Goal: Information Seeking & Learning: Learn about a topic

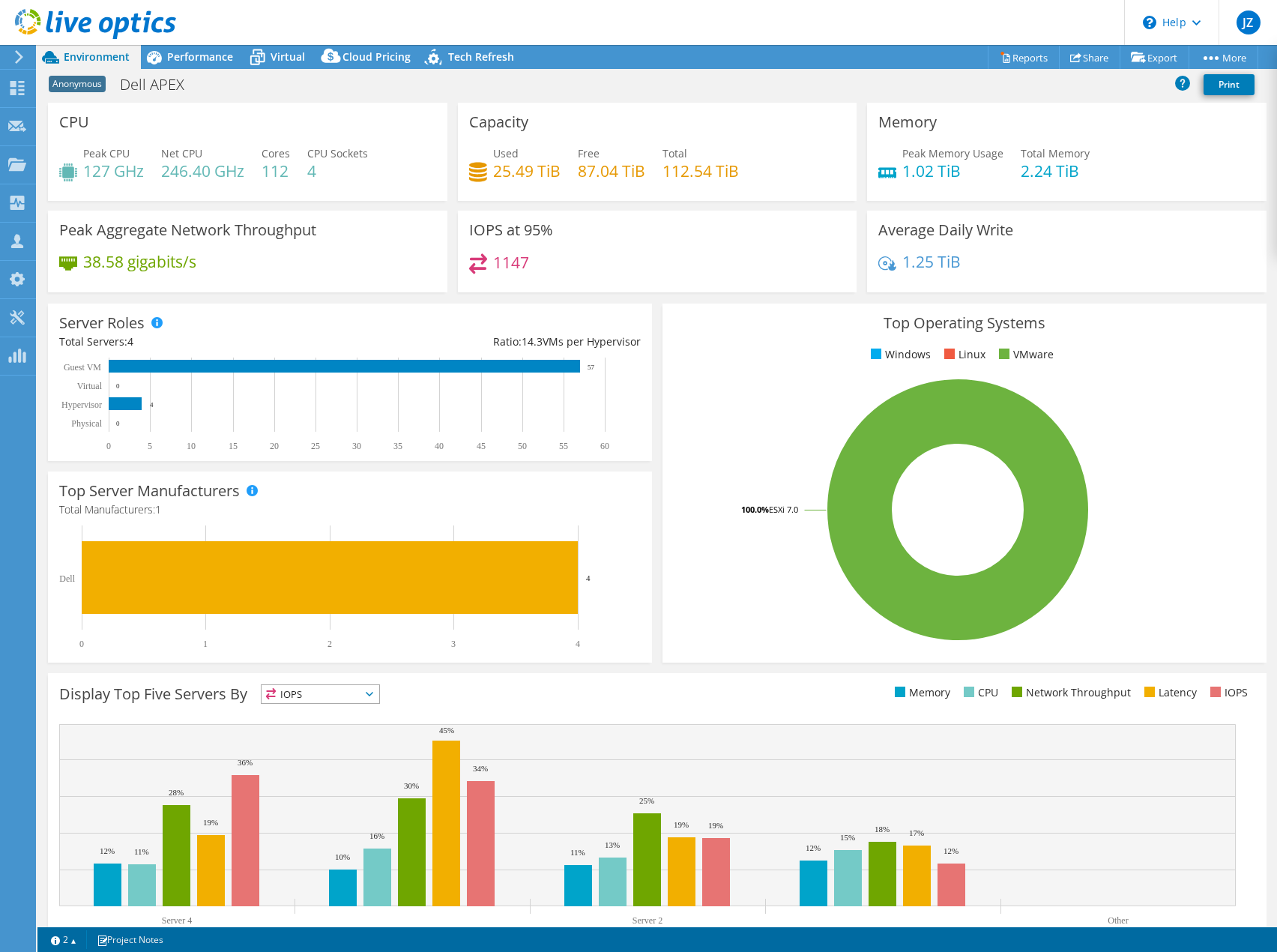
select select "USEast"
select select "USD"
click at [474, 61] on span "Tech Refresh" at bounding box center [480, 57] width 66 height 14
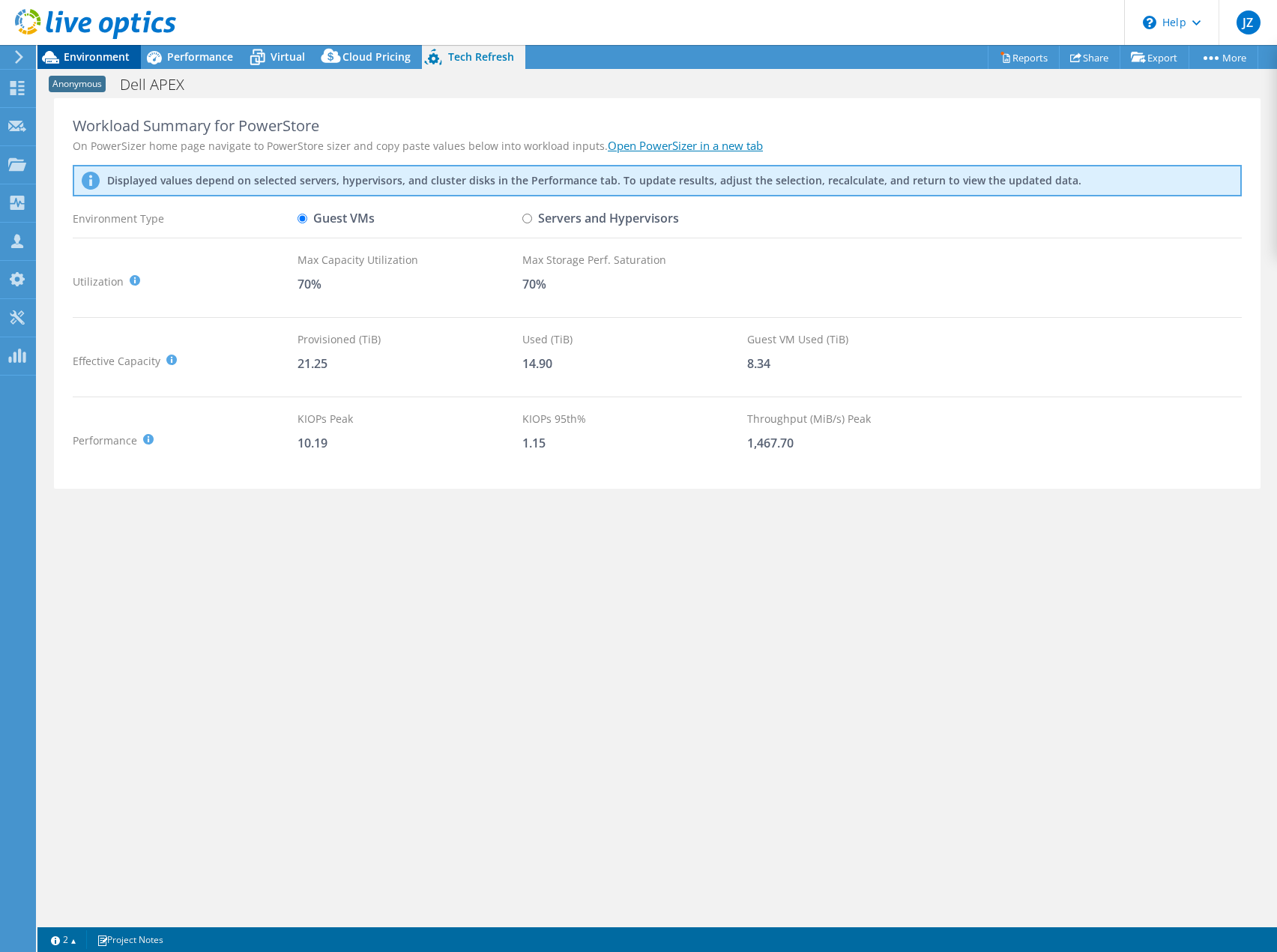
click at [88, 61] on span "Environment" at bounding box center [96, 57] width 66 height 14
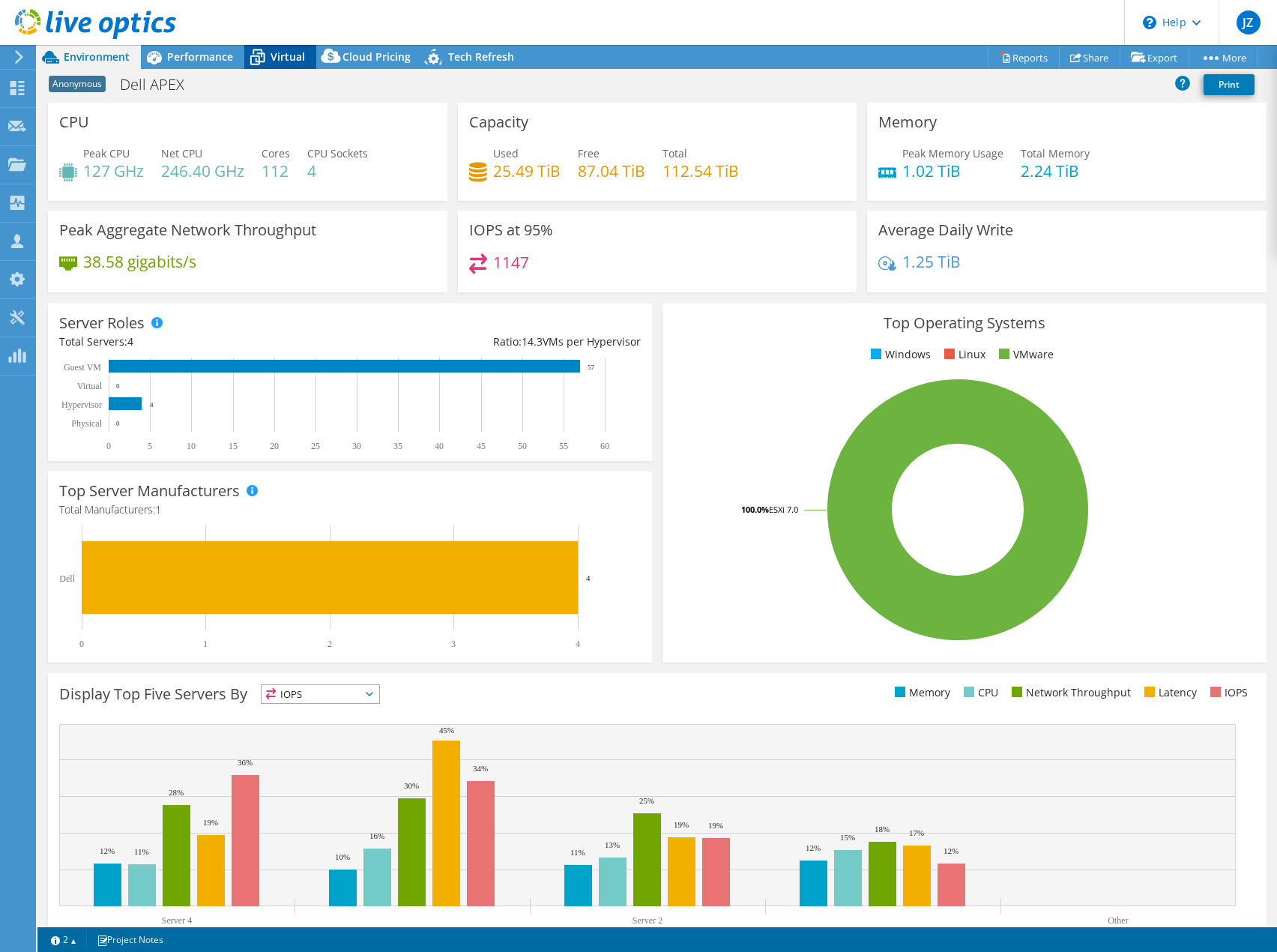
click at [279, 63] on span "Virtual" at bounding box center [287, 57] width 34 height 14
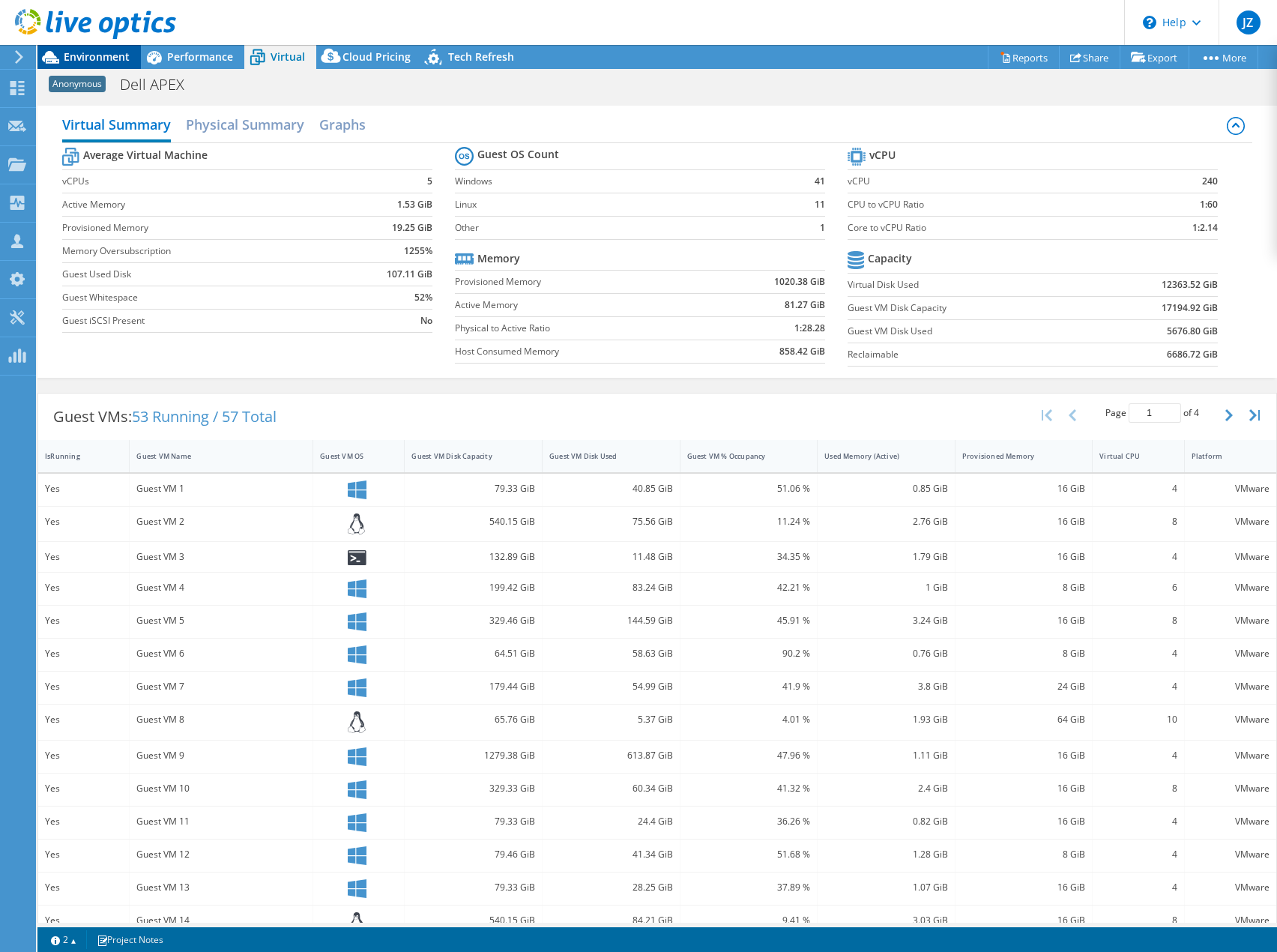
click at [112, 57] on span "Environment" at bounding box center [96, 57] width 66 height 14
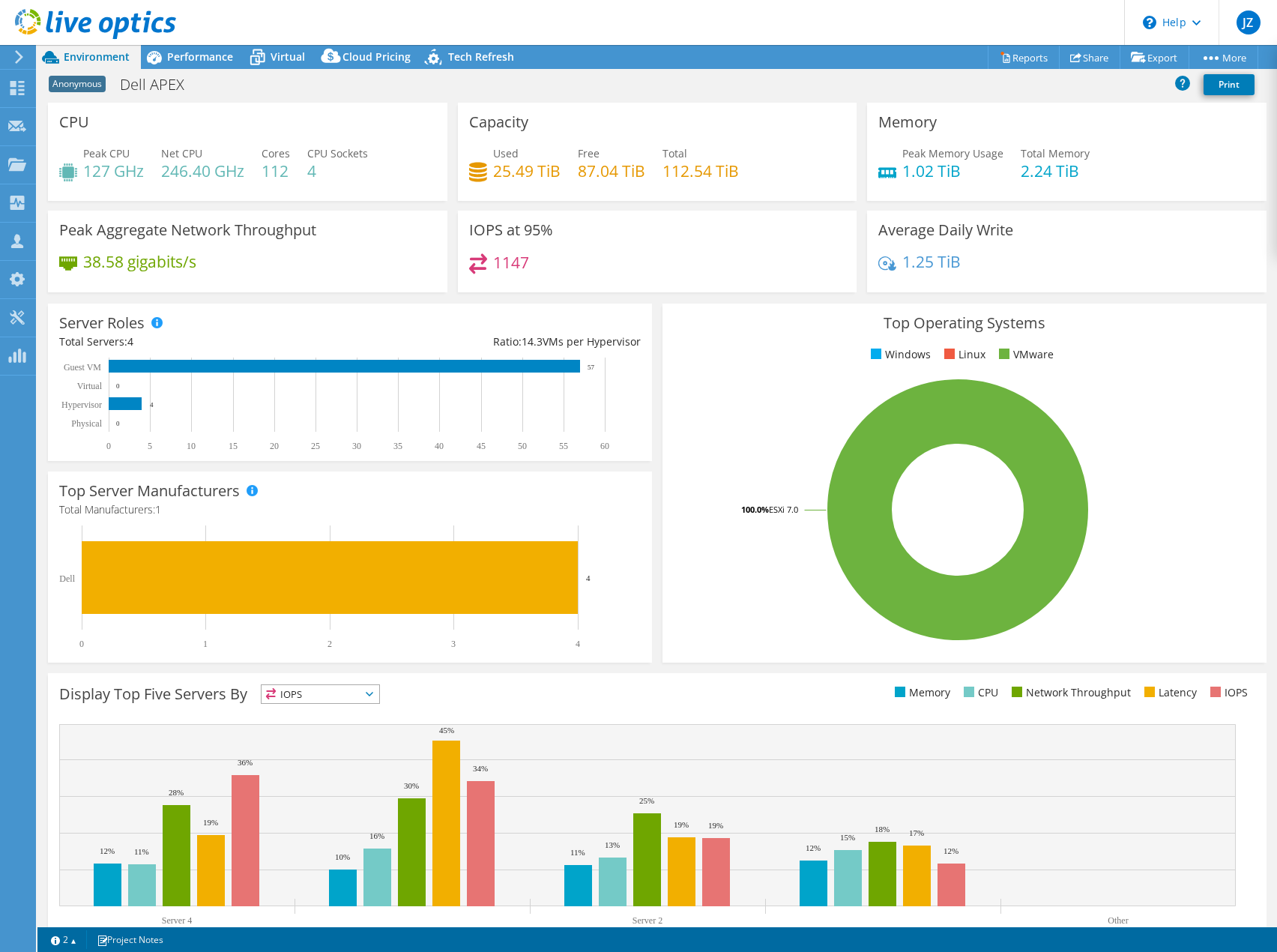
select select "USEast"
select select "USD"
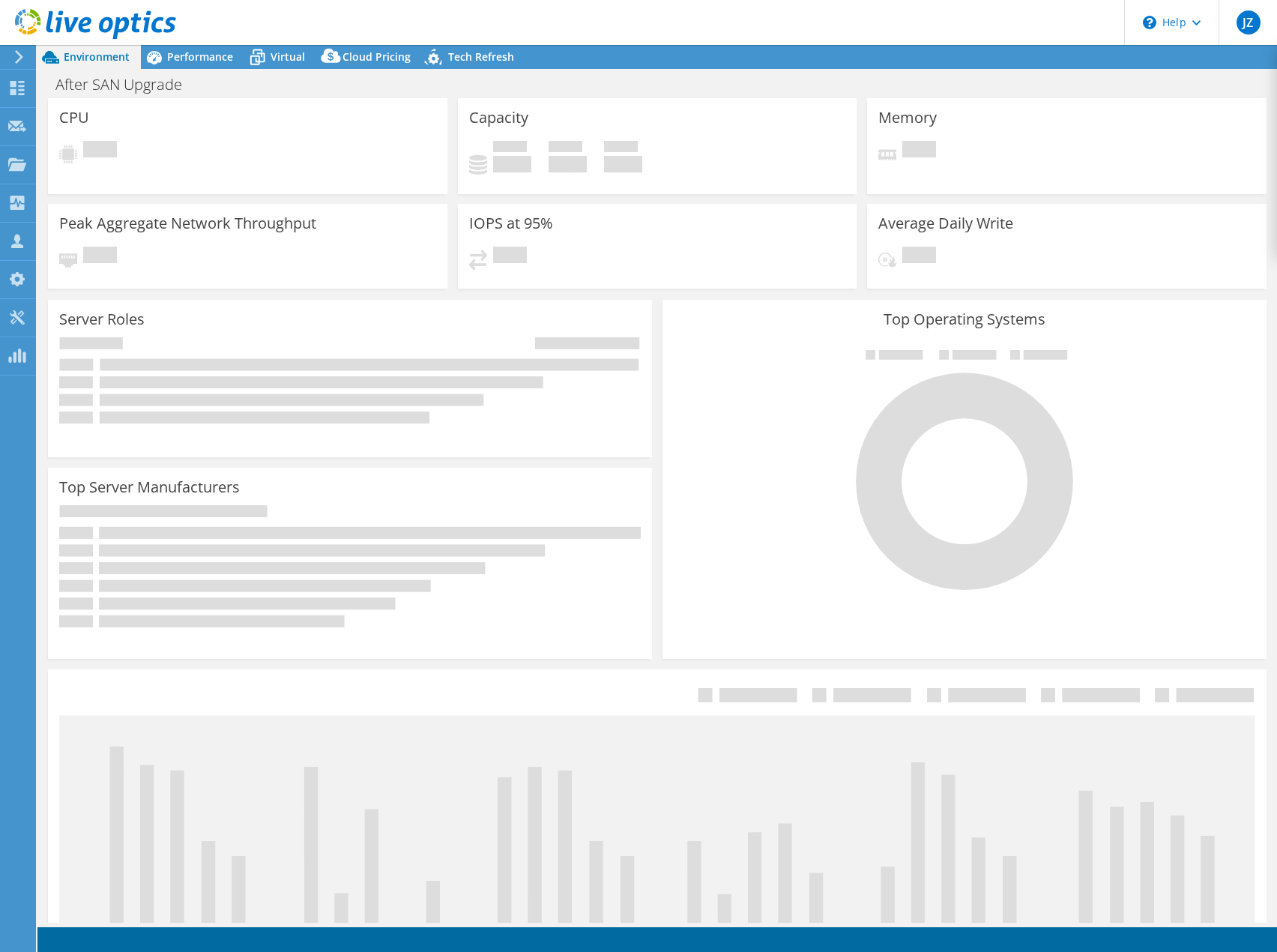
select select "USD"
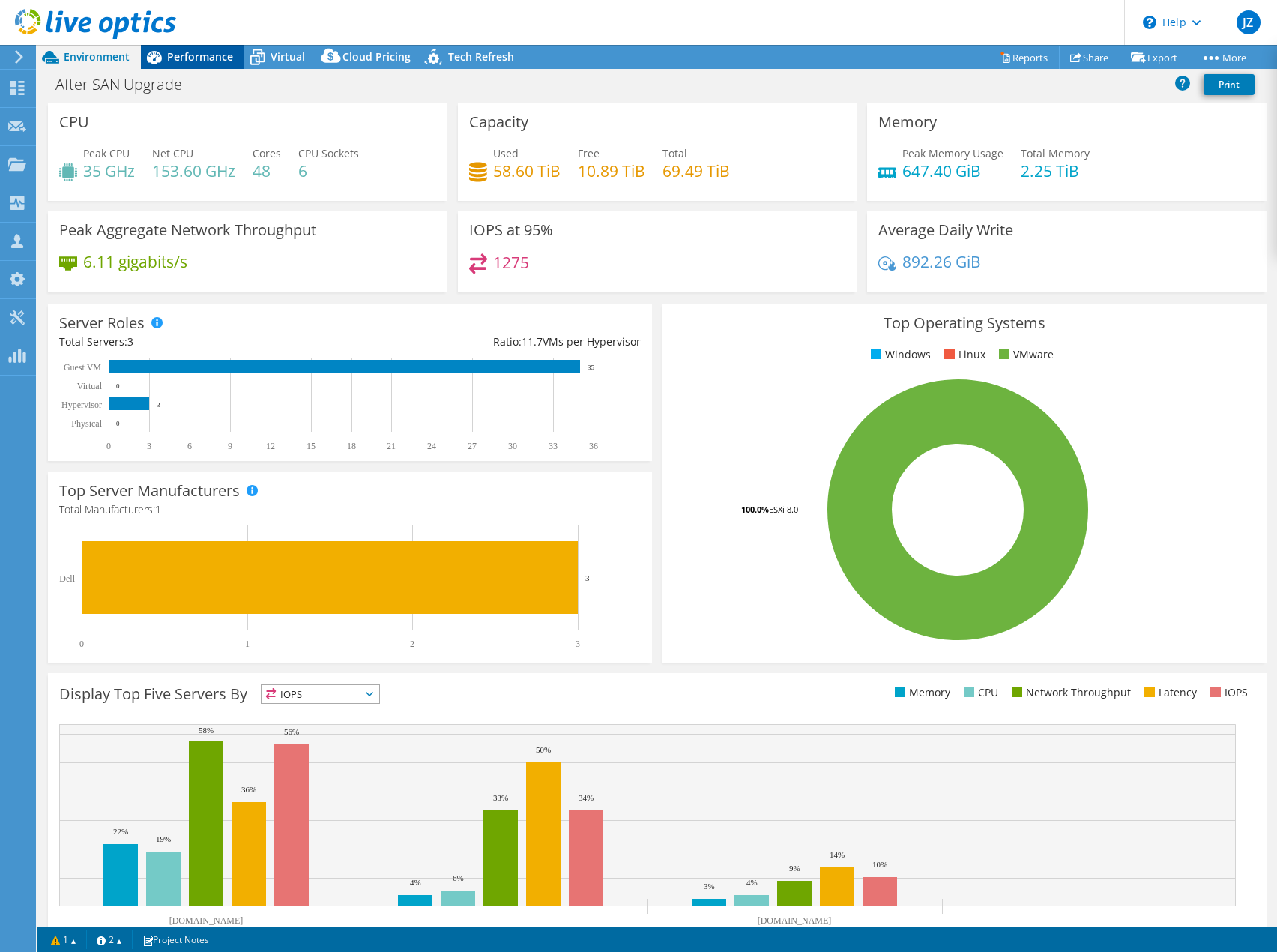
click at [197, 47] on div "Performance" at bounding box center [192, 57] width 103 height 24
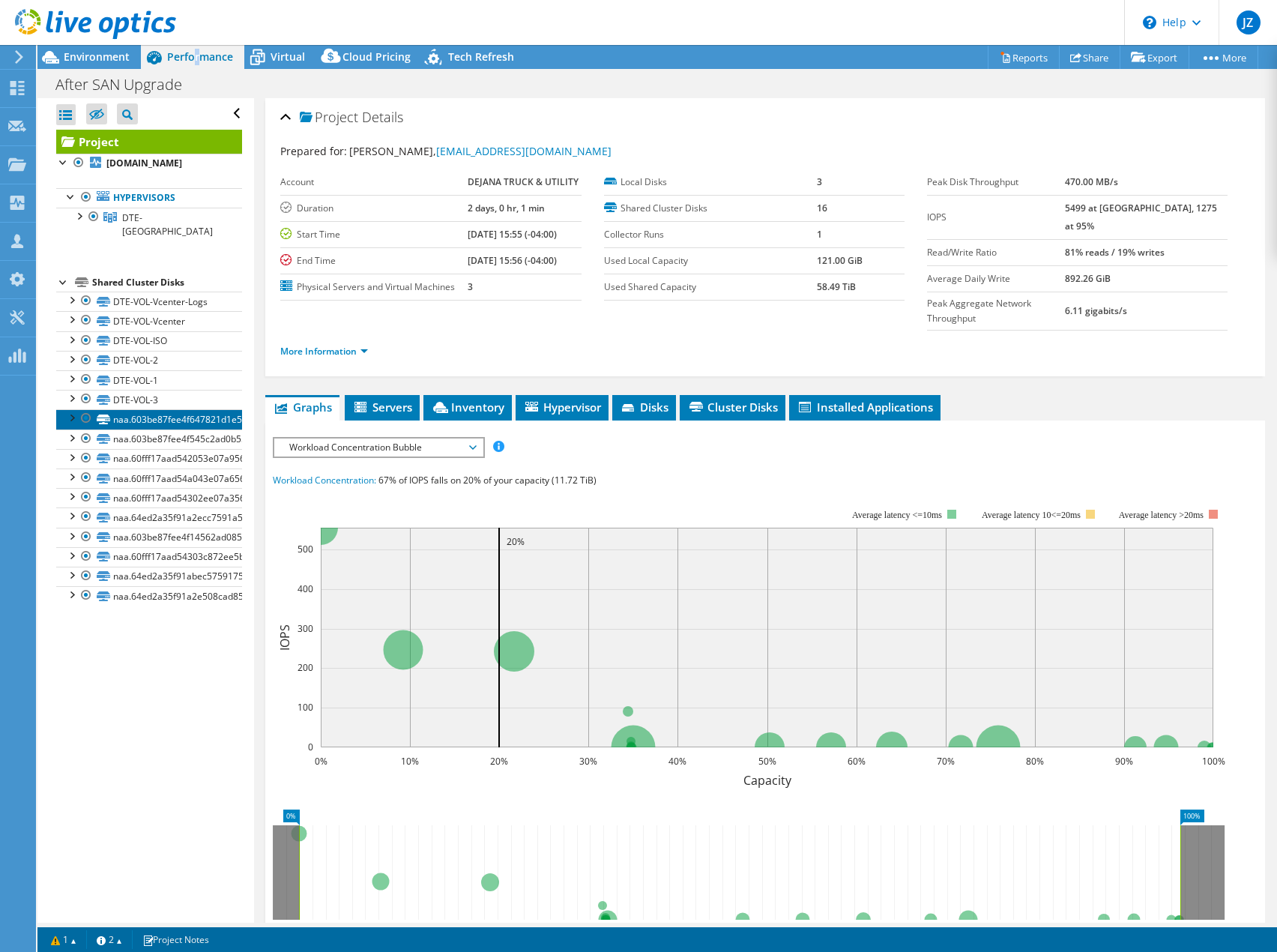
click at [190, 420] on link "naa.603be87fee4f647821d1e550c06e9d62" at bounding box center [149, 419] width 186 height 20
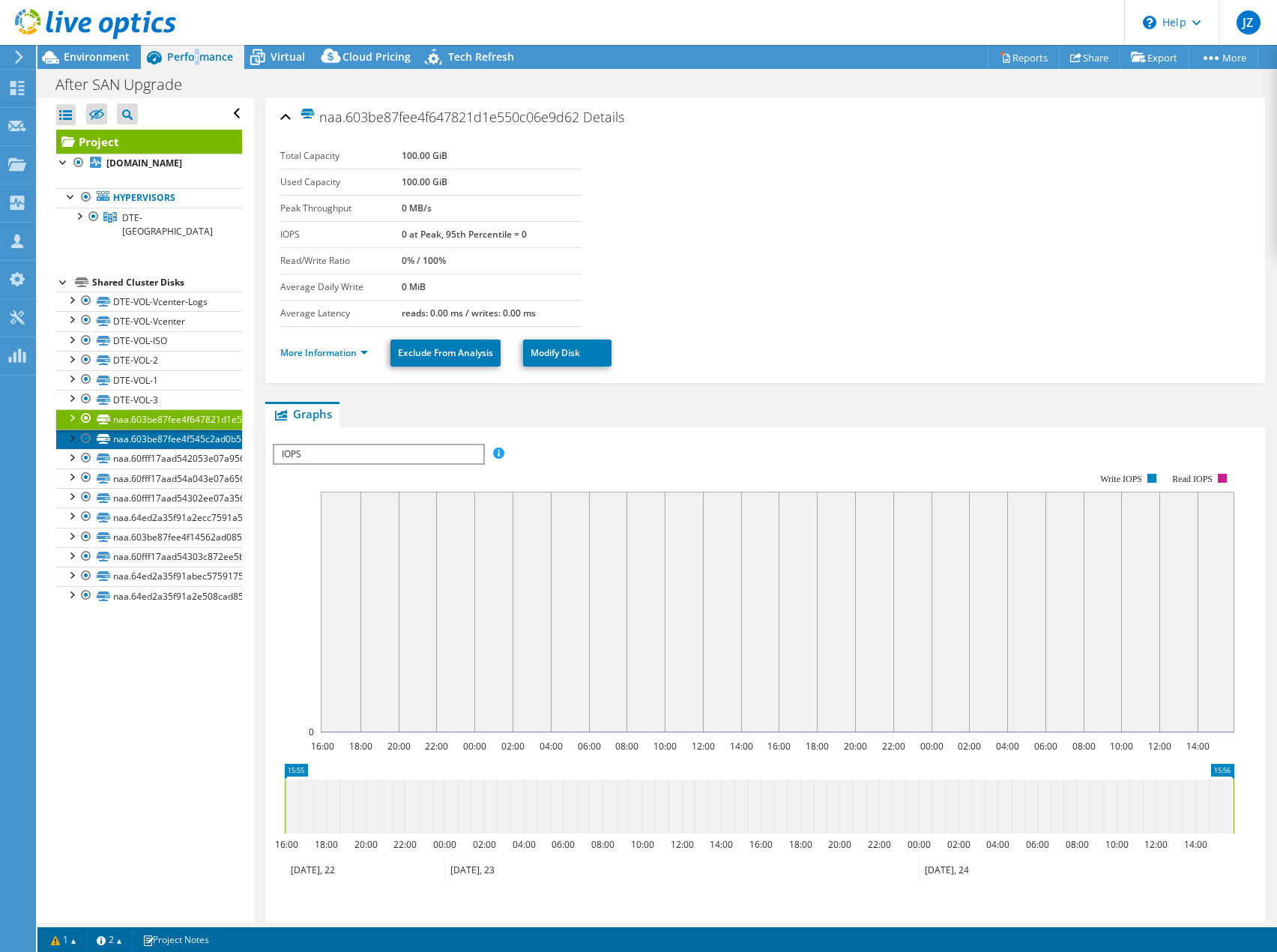
click at [178, 445] on link "naa.603be87fee4f545c2ad0b550c06eed88" at bounding box center [149, 439] width 186 height 20
click at [176, 460] on link "naa.60fff17aad542053e07a95646a73ad48" at bounding box center [149, 459] width 186 height 20
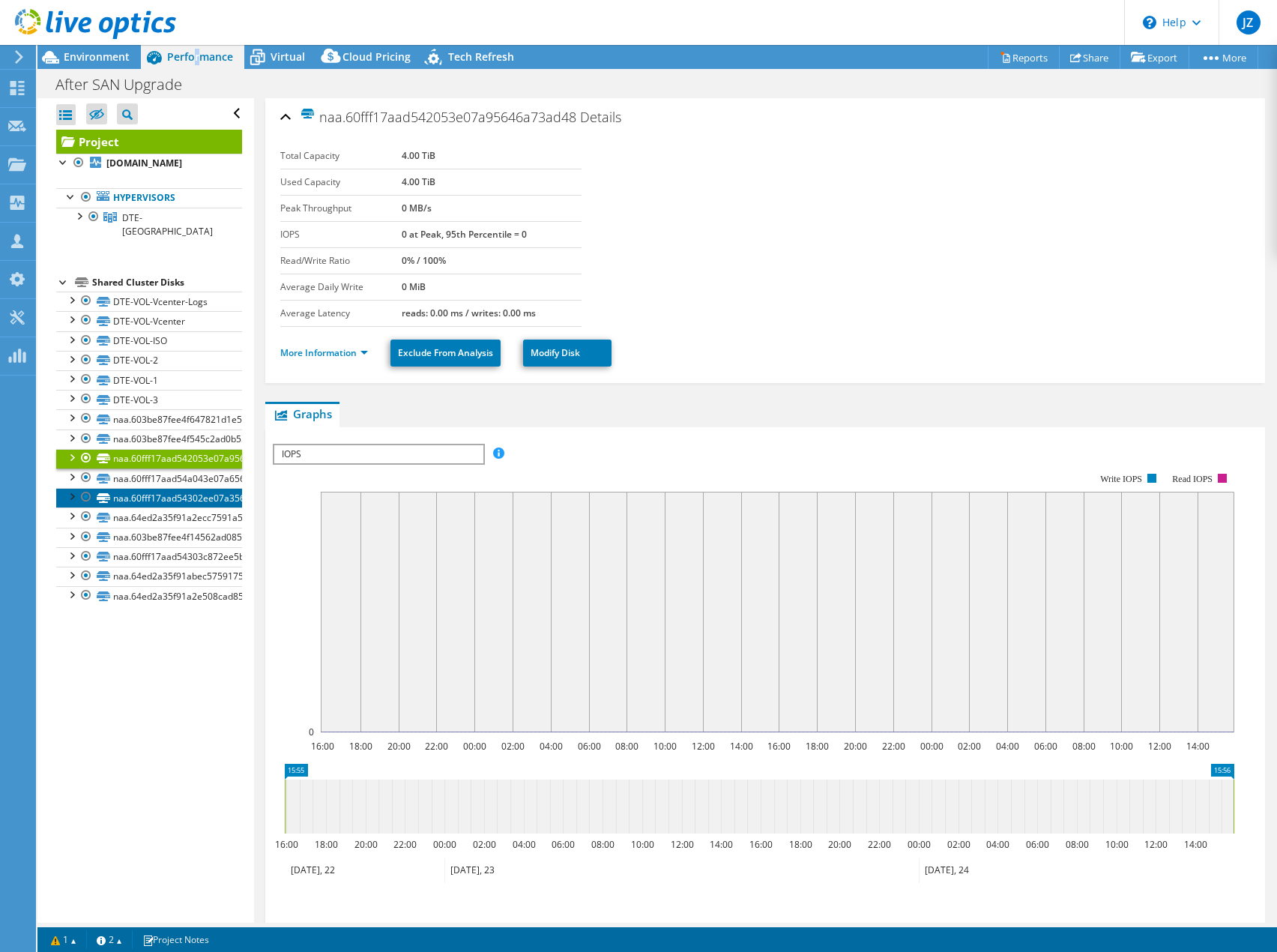
click at [161, 489] on link "naa.60fff17aad54302ee07a35646a73ed47" at bounding box center [149, 498] width 186 height 20
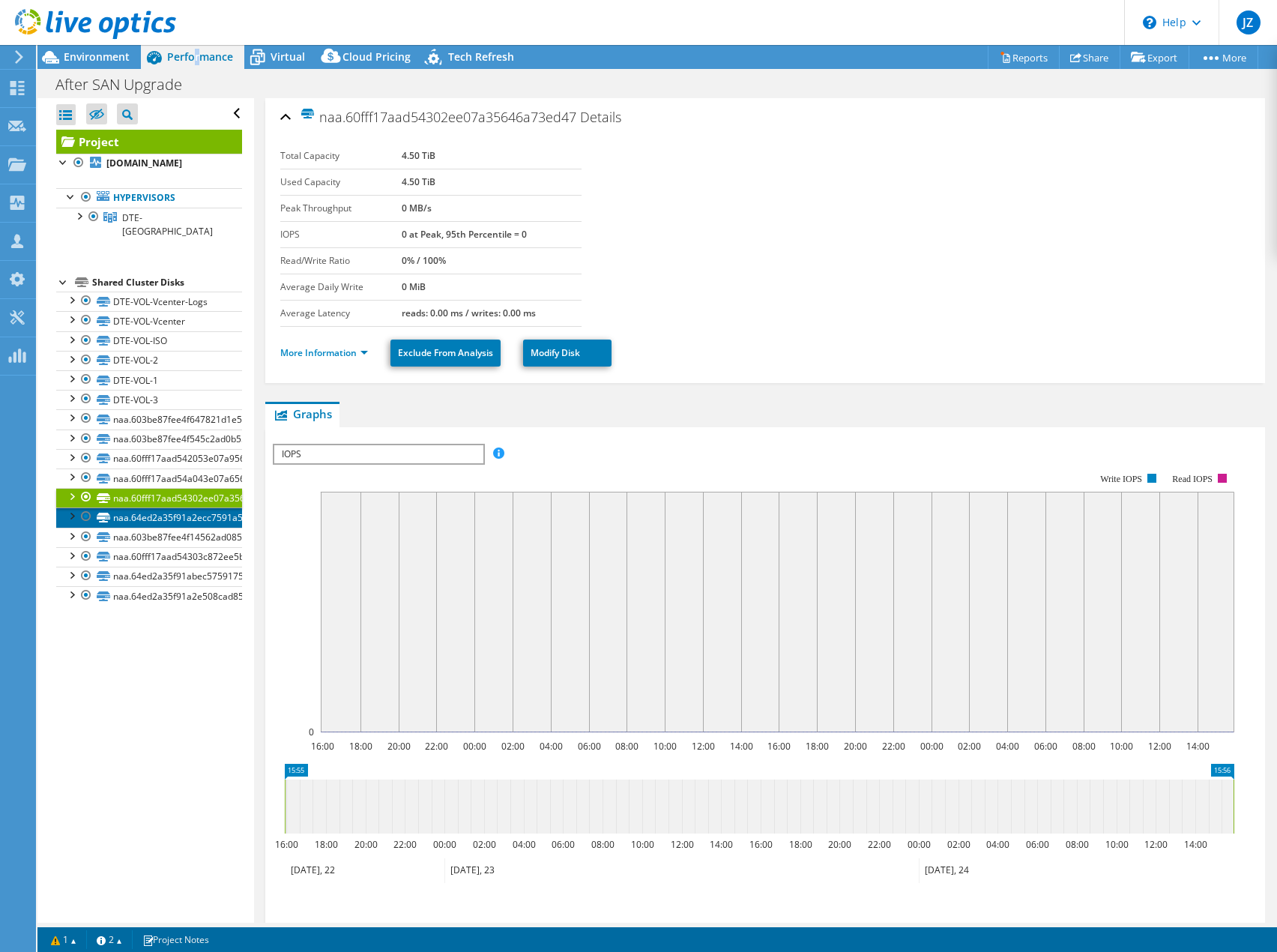
click at [147, 512] on link "naa.64ed2a35f91a2ecc7591a58a19364ad0" at bounding box center [149, 517] width 186 height 20
click at [147, 542] on link "naa.603be87fee4f14562ad08550c06e1d23" at bounding box center [149, 538] width 186 height 20
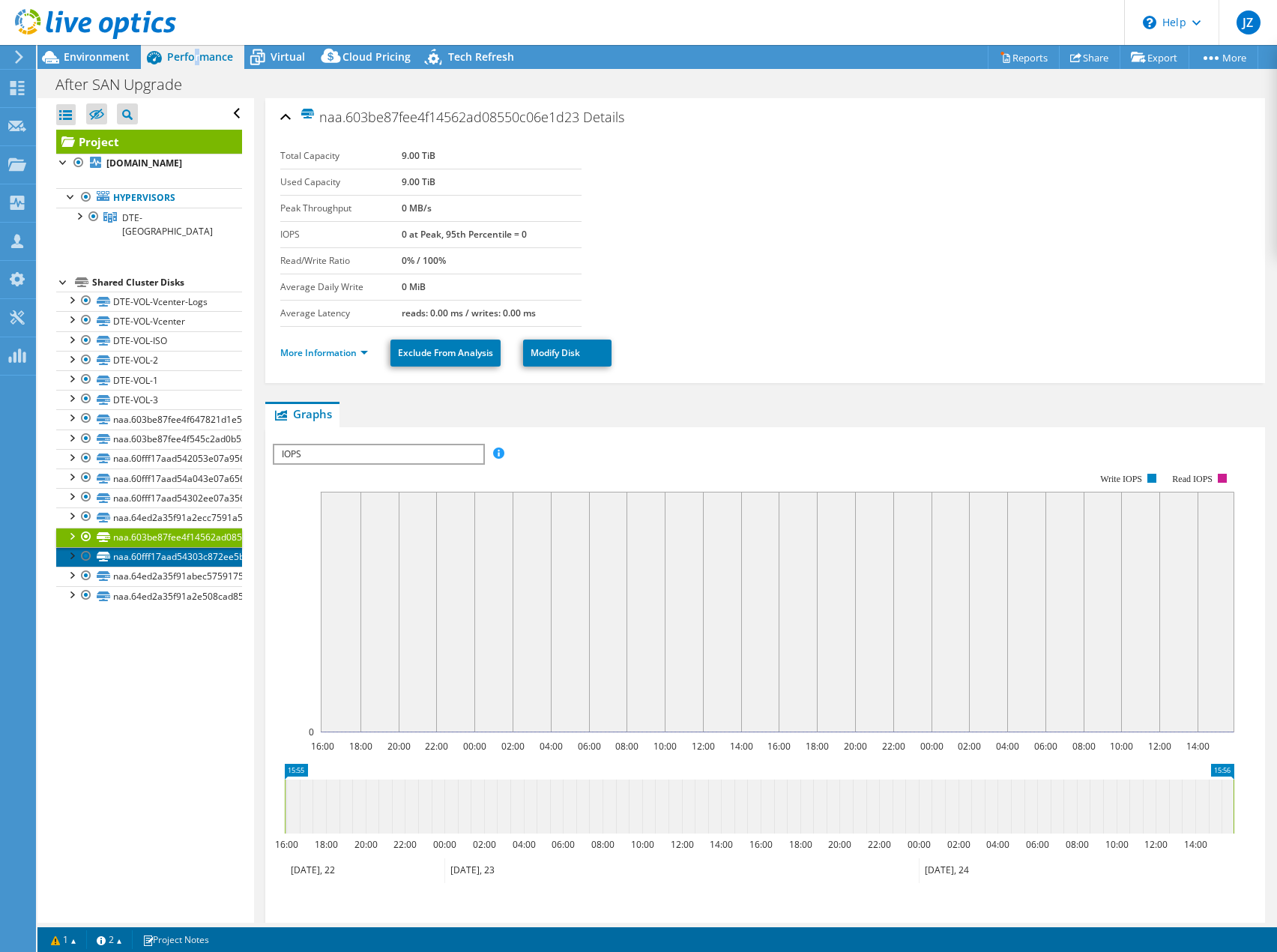
click at [149, 560] on link "naa.60fff17aad54303c872ee5b26e73bde0" at bounding box center [149, 557] width 186 height 20
click at [145, 572] on link "naa.64ed2a35f91abec57591758a1936ca58" at bounding box center [149, 577] width 186 height 20
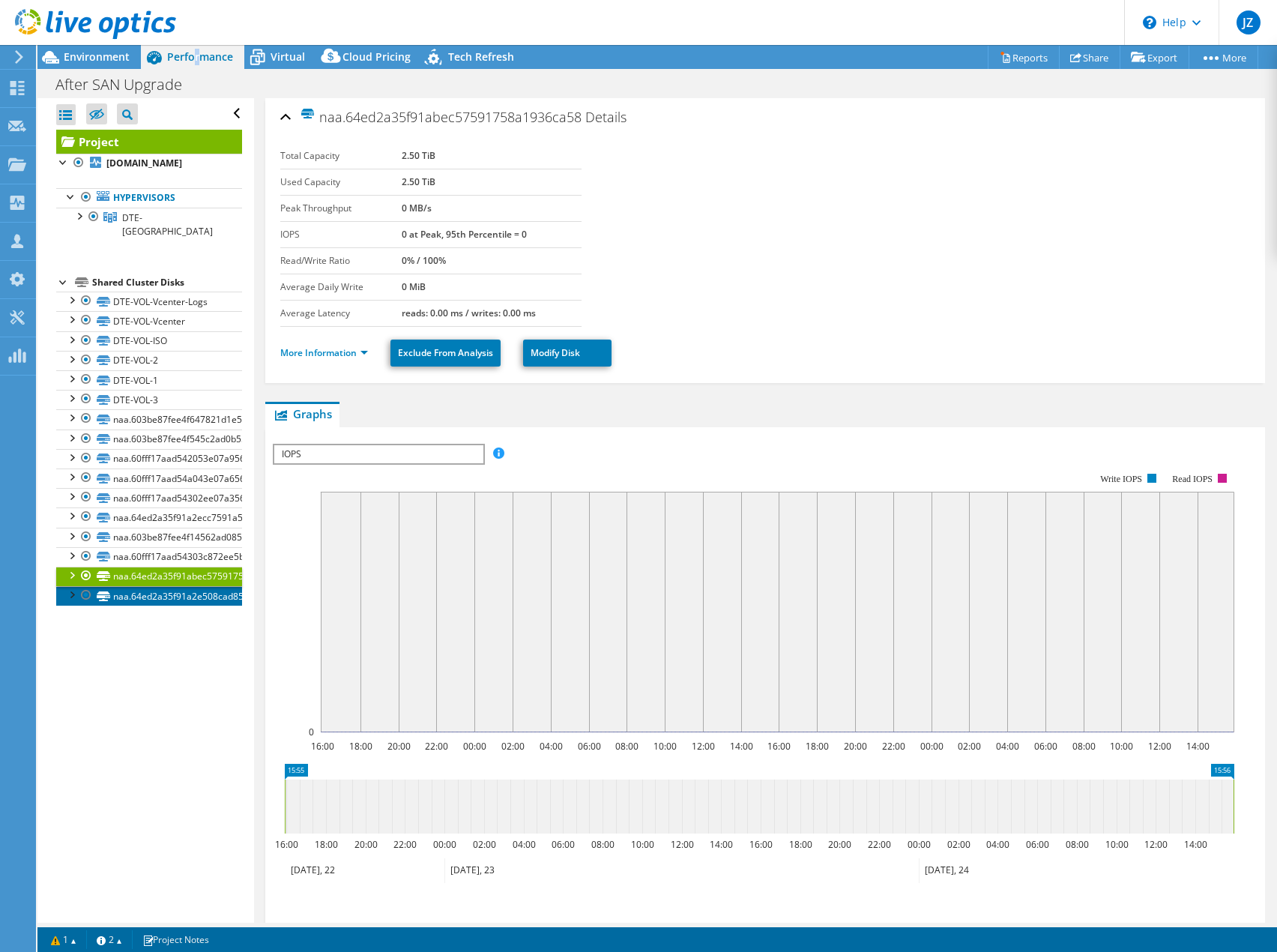
click at [133, 592] on link "naa.64ed2a35f91a2e508cad85ee4836caf5" at bounding box center [149, 596] width 186 height 20
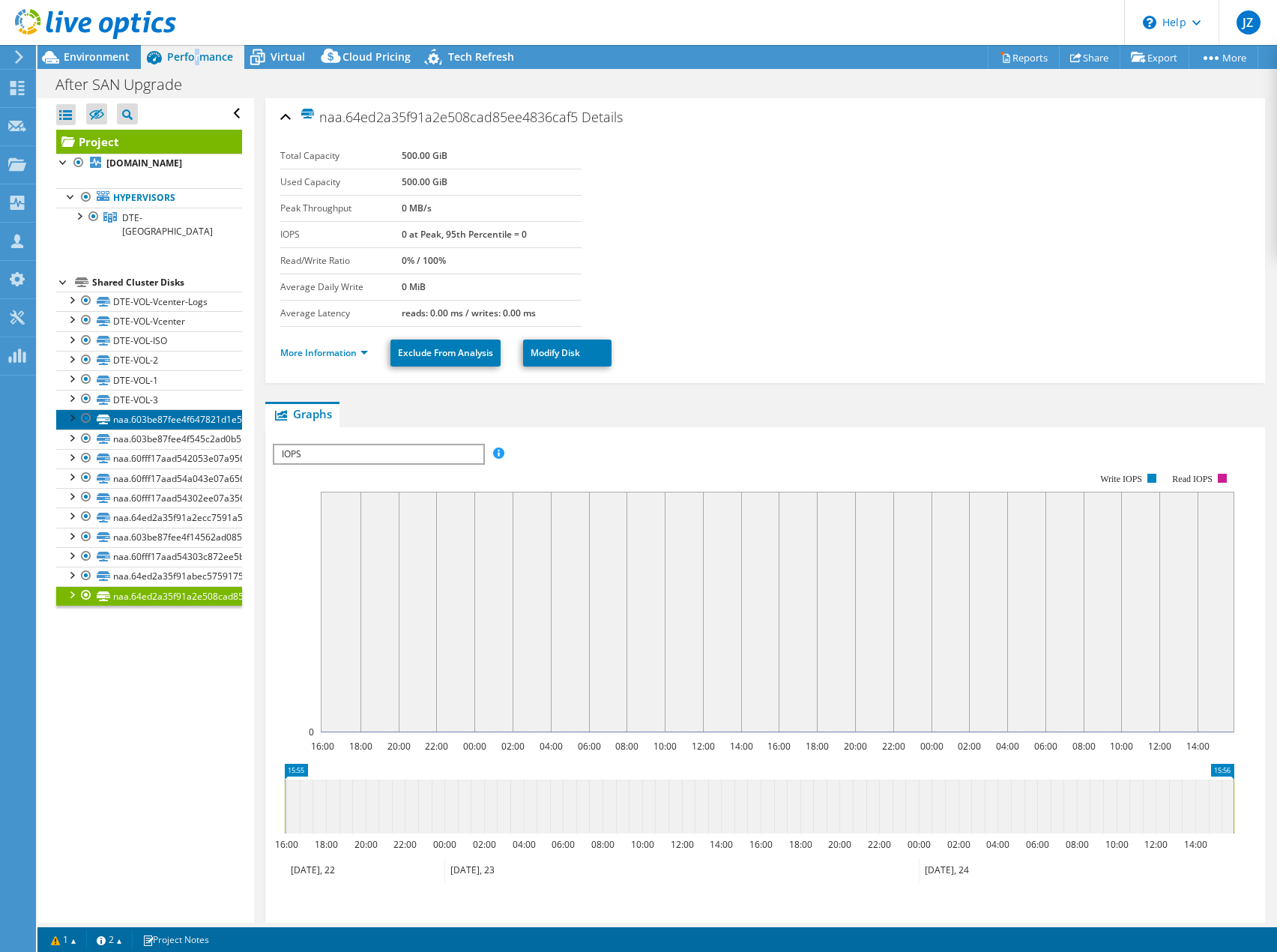
click at [189, 422] on link "naa.603be87fee4f647821d1e550c06e9d62" at bounding box center [149, 419] width 186 height 20
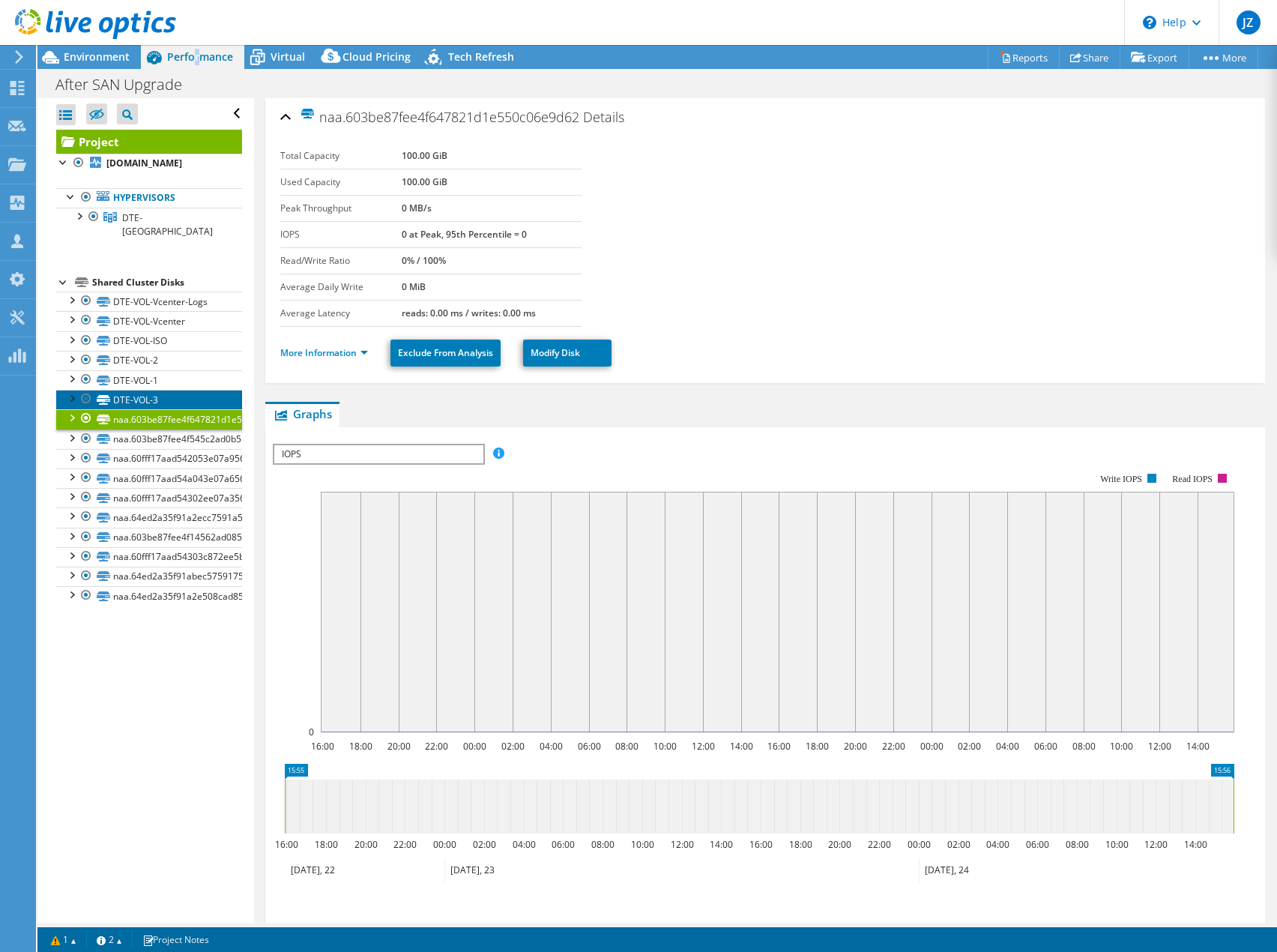
click at [164, 399] on link "DTE-VOL-3" at bounding box center [149, 400] width 186 height 20
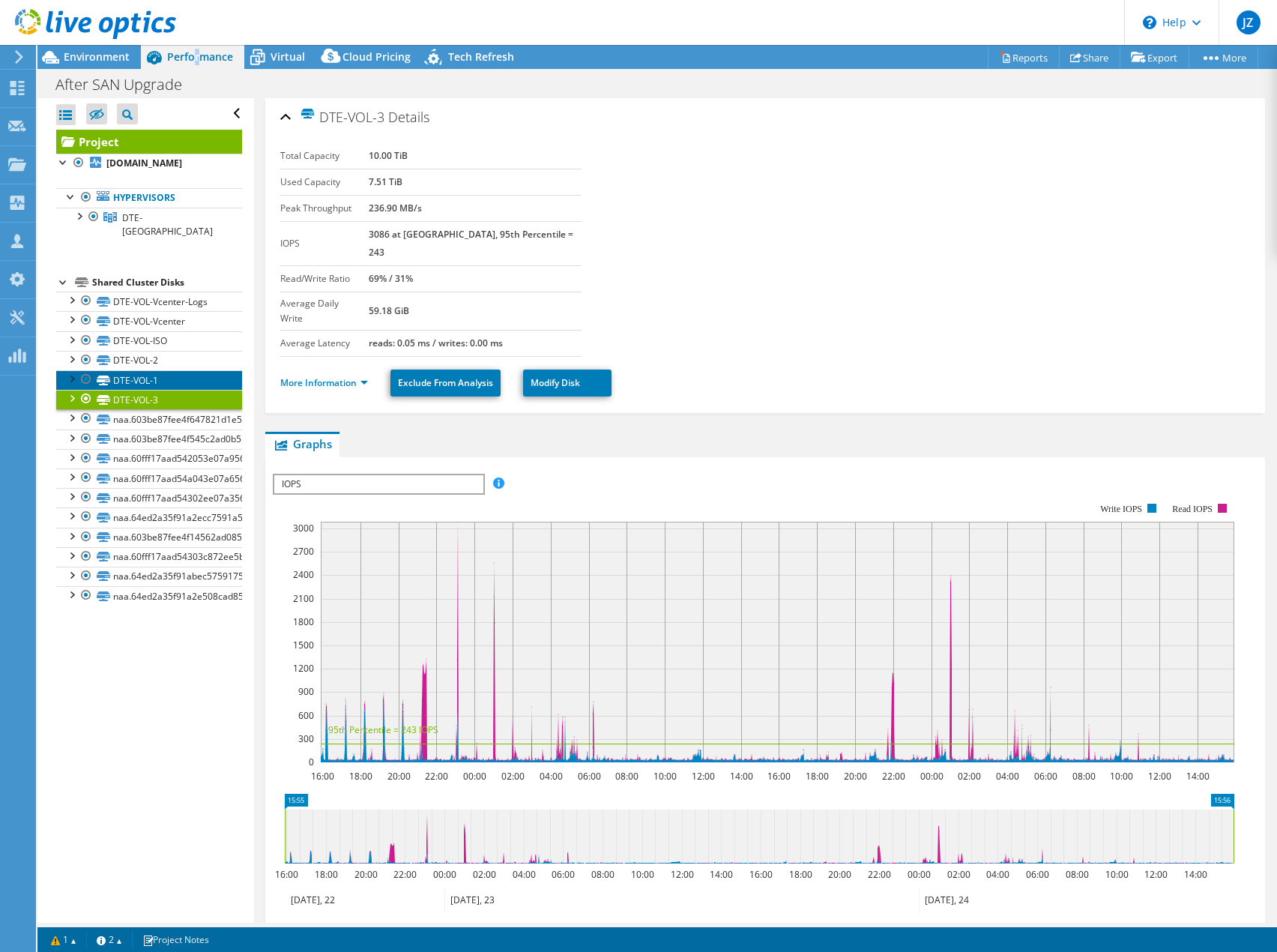
click at [161, 375] on link "DTE-VOL-1" at bounding box center [149, 380] width 186 height 20
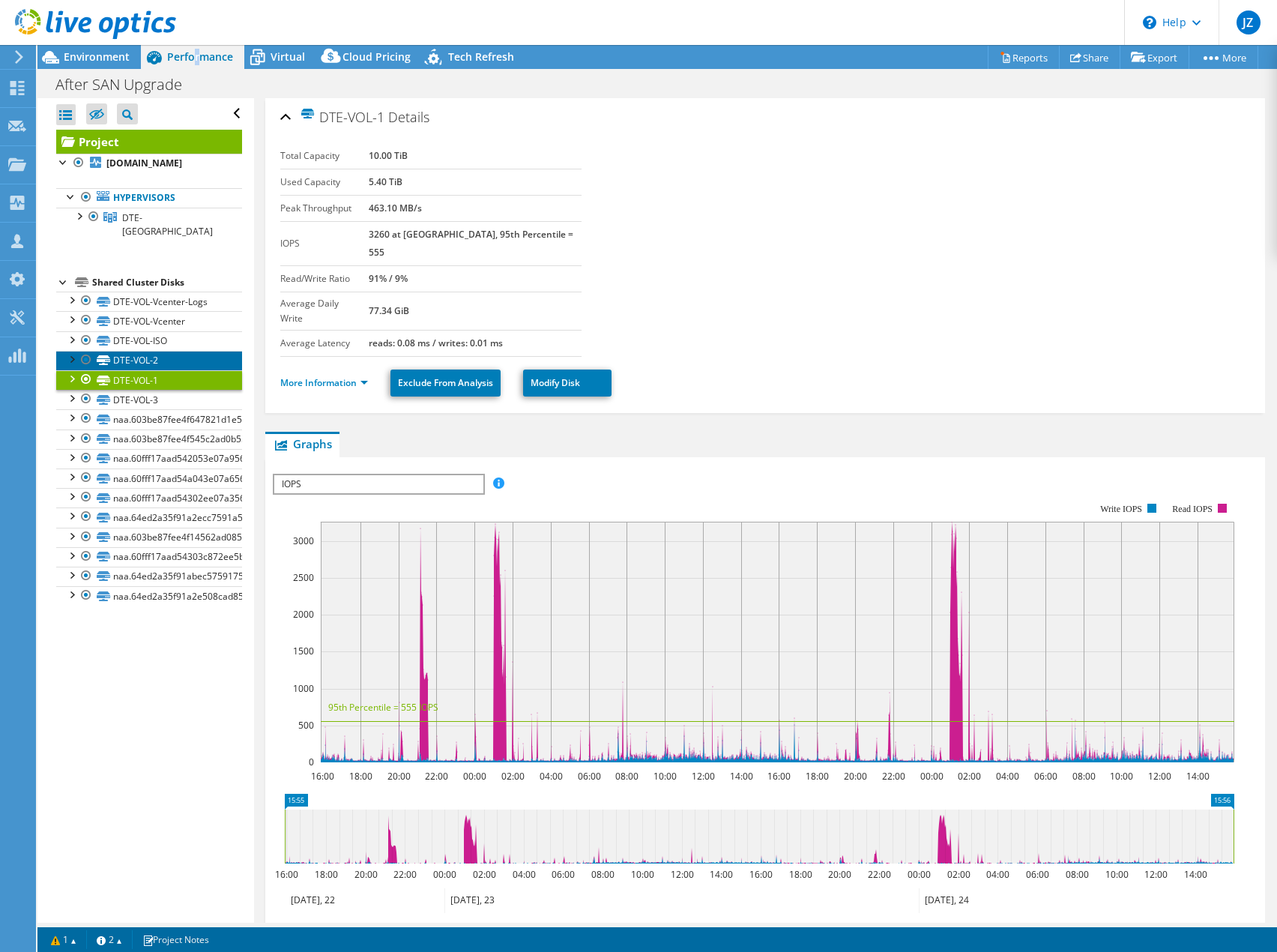
click at [160, 355] on link "DTE-VOL-2" at bounding box center [149, 361] width 186 height 20
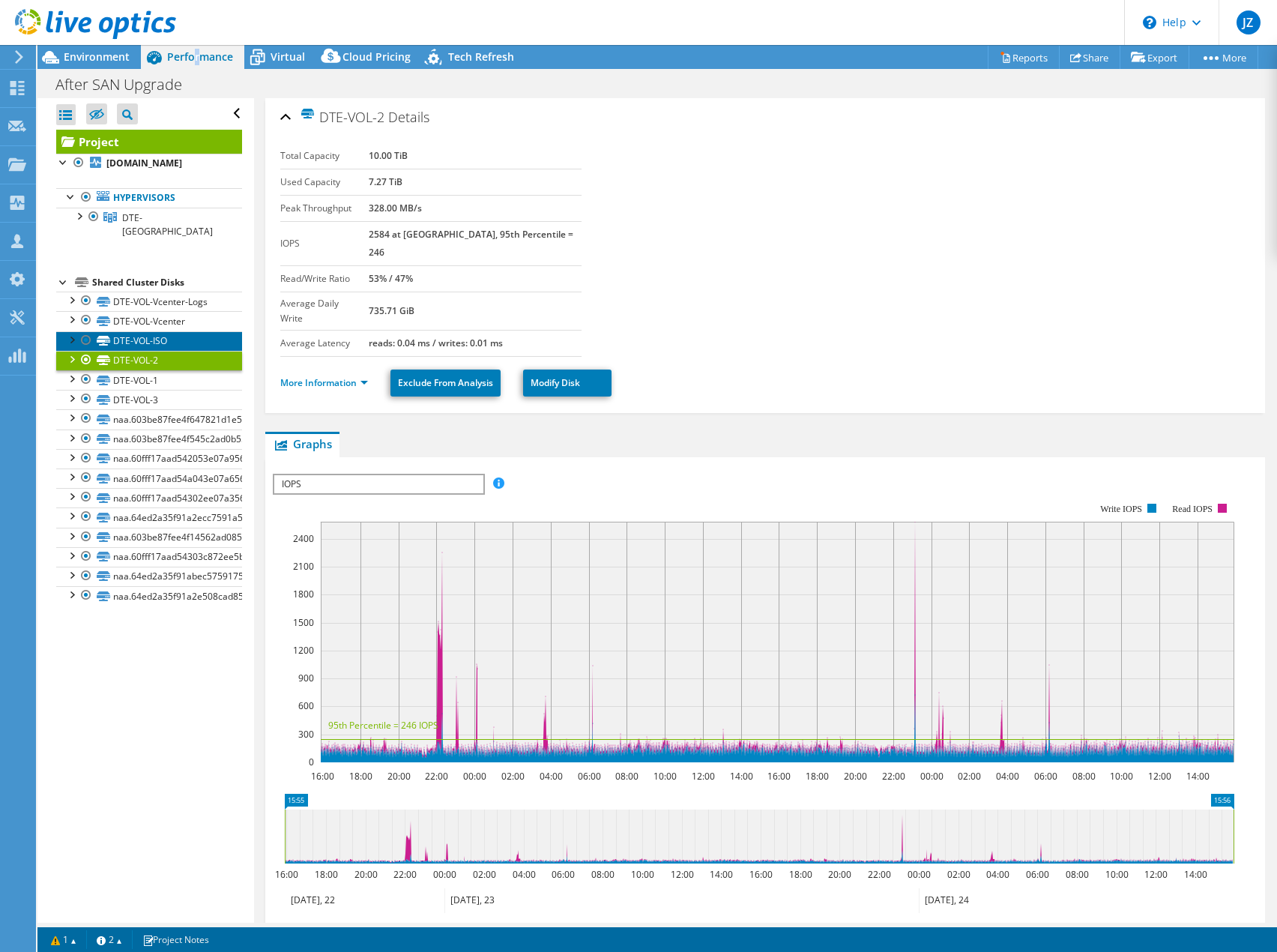
click at [157, 339] on link "DTE-VOL-ISO" at bounding box center [149, 341] width 186 height 20
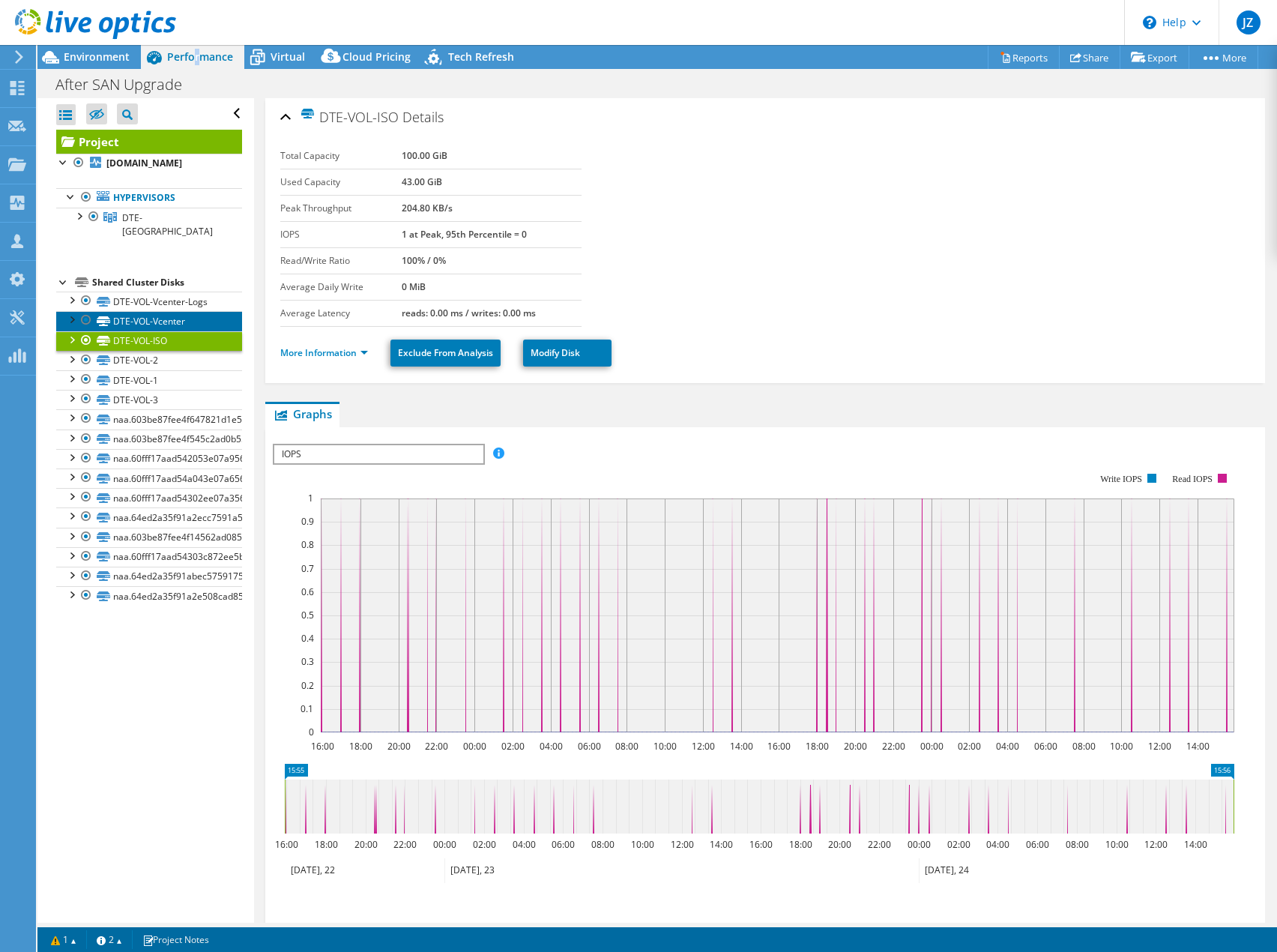
click at [157, 326] on link "DTE-VOL-Vcenter" at bounding box center [149, 321] width 186 height 20
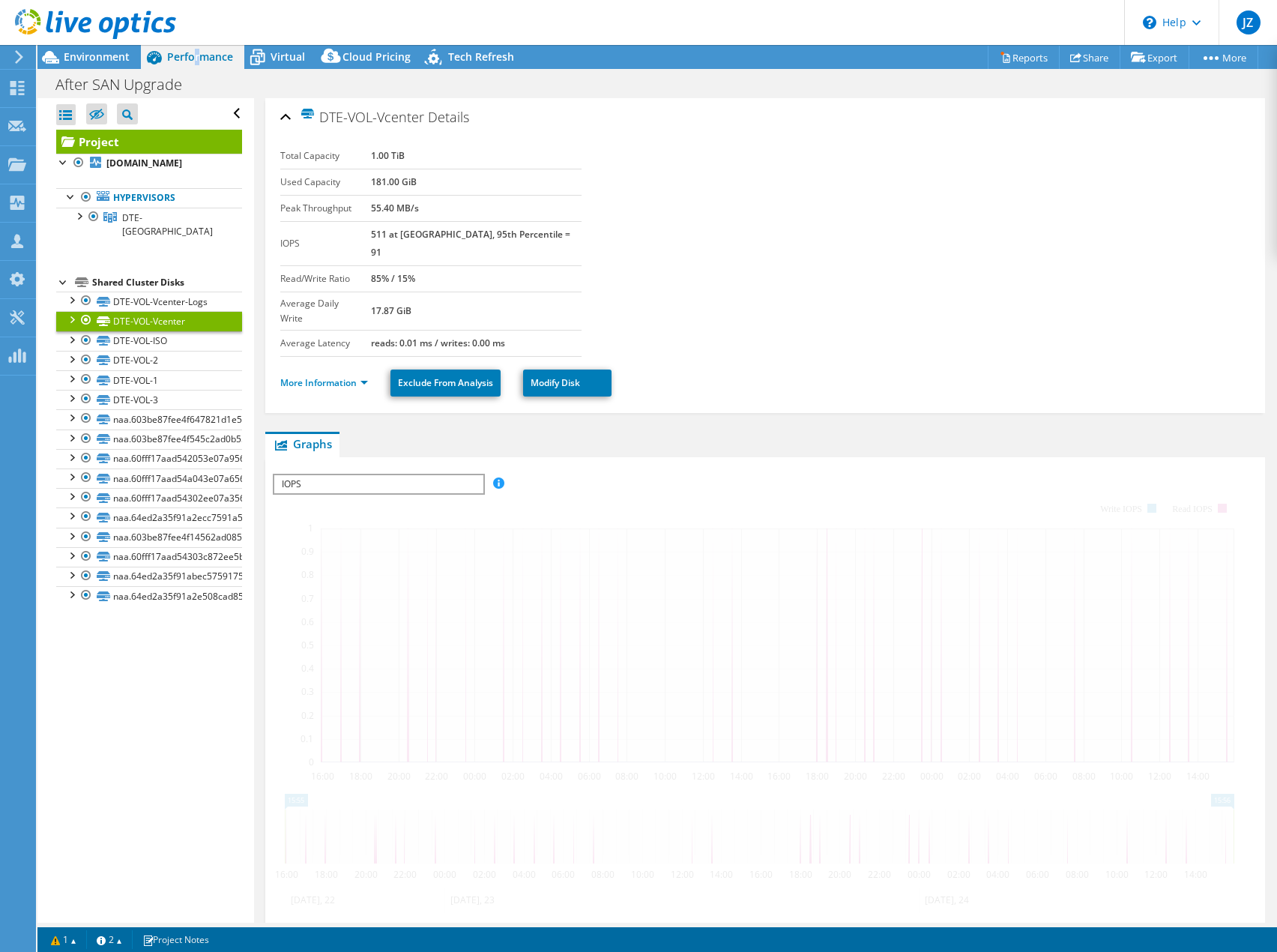
click at [165, 311] on link "DTE-VOL-Vcenter" at bounding box center [149, 321] width 186 height 20
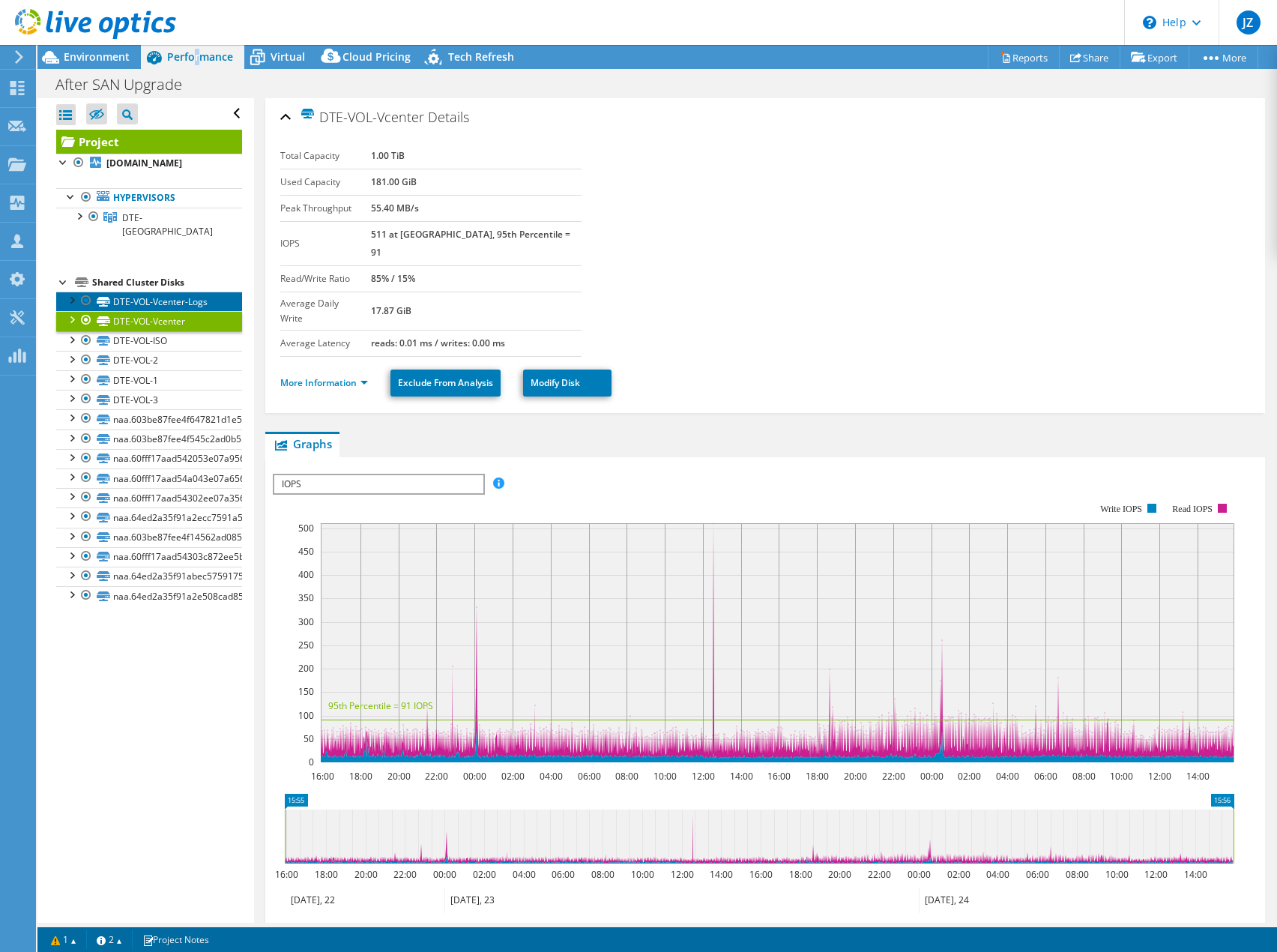
click at [172, 299] on link "DTE-VOL-Vcenter-Logs" at bounding box center [149, 302] width 186 height 20
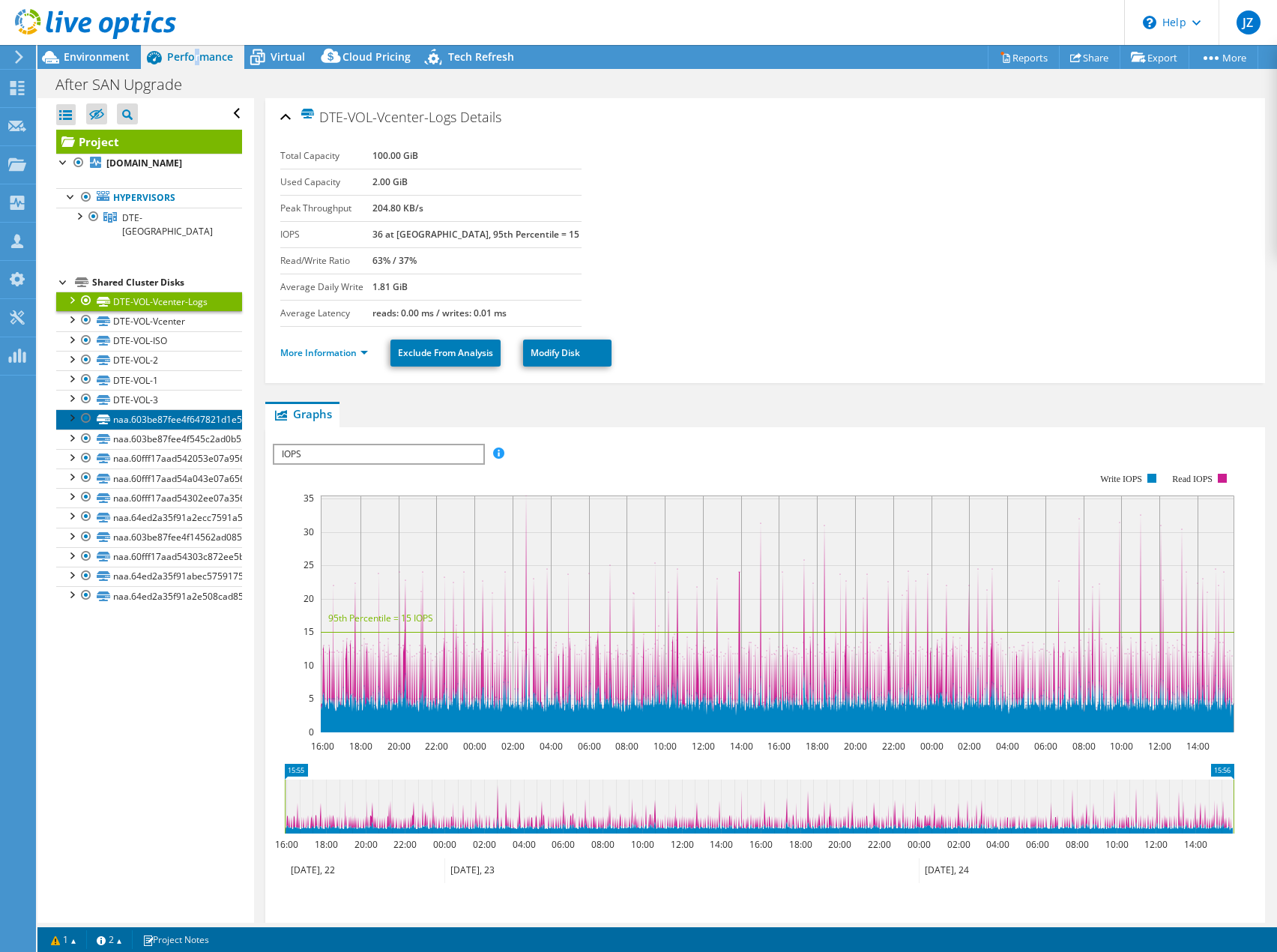
click at [146, 416] on link "naa.603be87fee4f647821d1e550c06e9d62" at bounding box center [149, 419] width 186 height 20
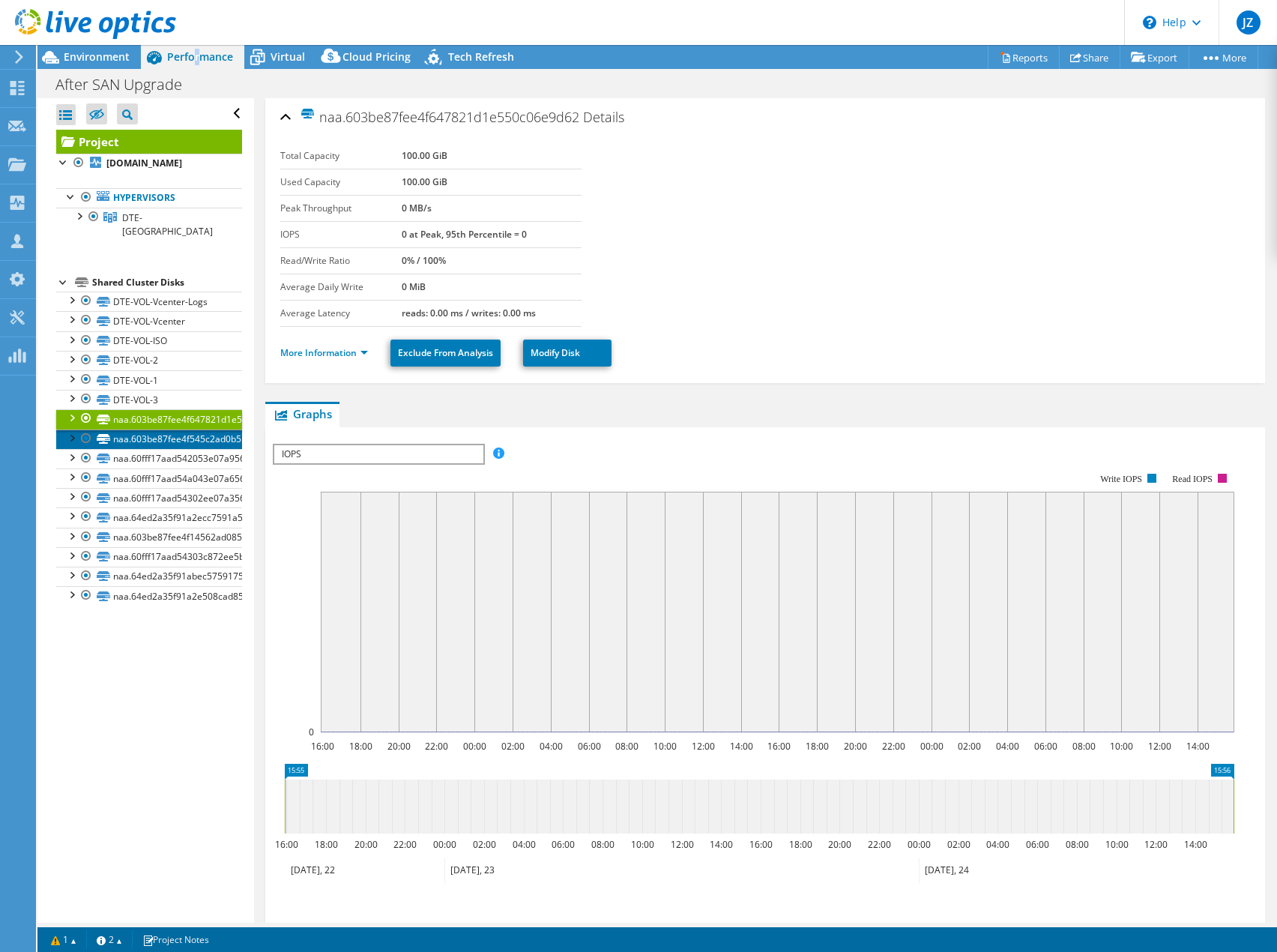
click at [152, 437] on link "naa.603be87fee4f545c2ad0b550c06eed88" at bounding box center [149, 439] width 186 height 20
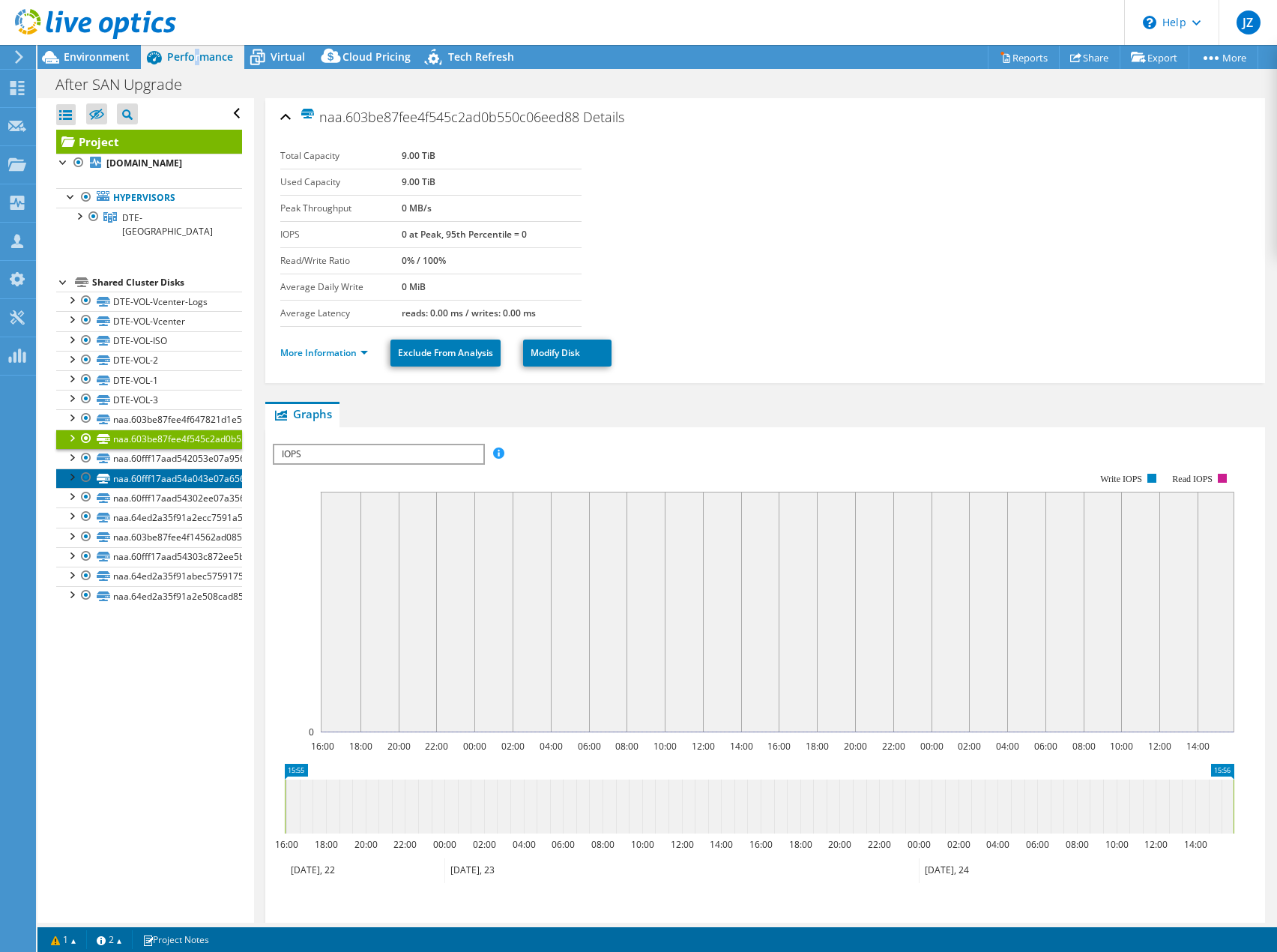
click at [153, 470] on link "naa.60fff17aad54a043e07a65646a73eddd" at bounding box center [149, 479] width 186 height 20
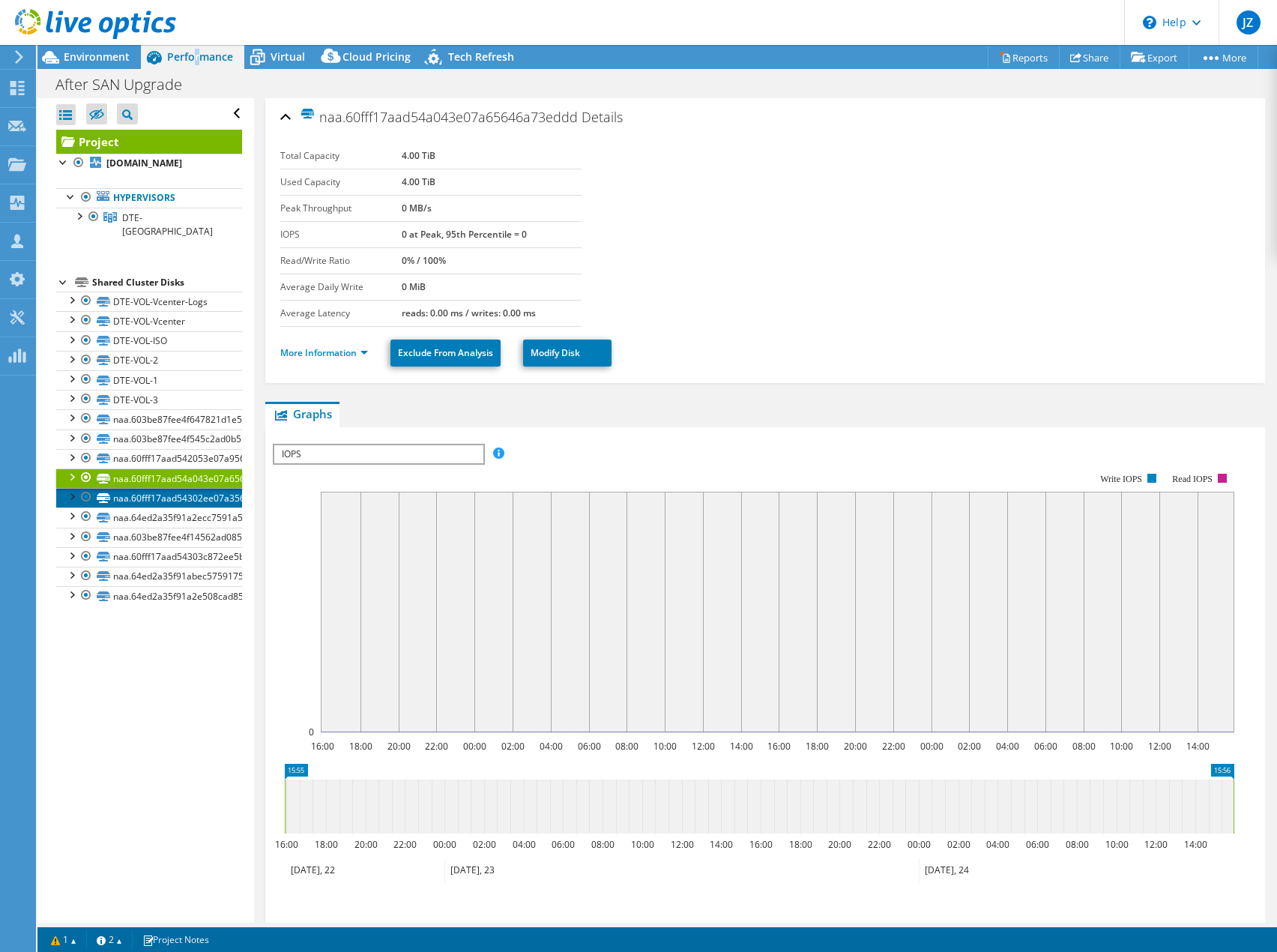
click at [146, 499] on link "naa.60fff17aad54302ee07a35646a73ed47" at bounding box center [149, 498] width 186 height 20
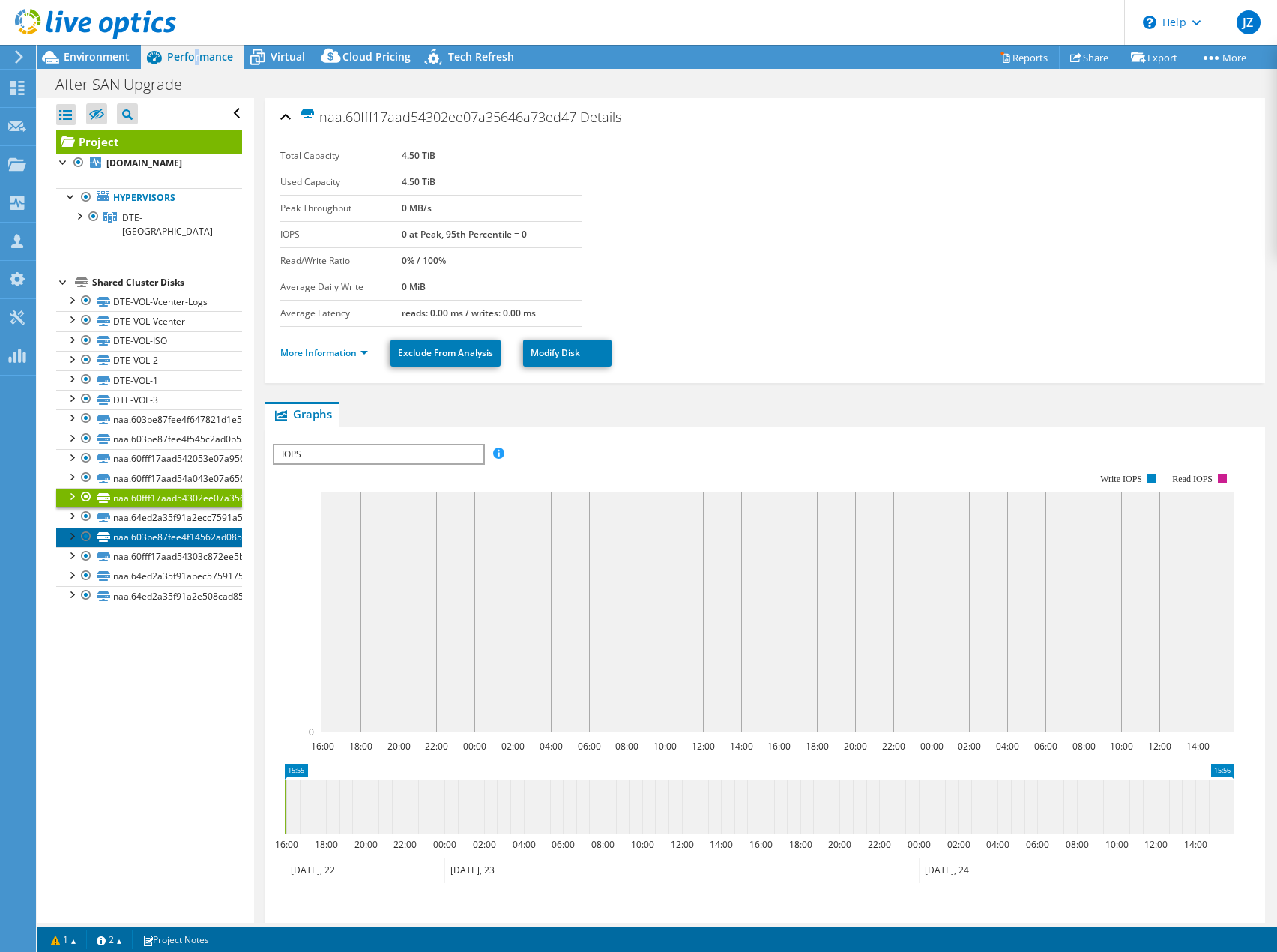
click at [154, 533] on link "naa.603be87fee4f14562ad08550c06e1d23" at bounding box center [149, 538] width 186 height 20
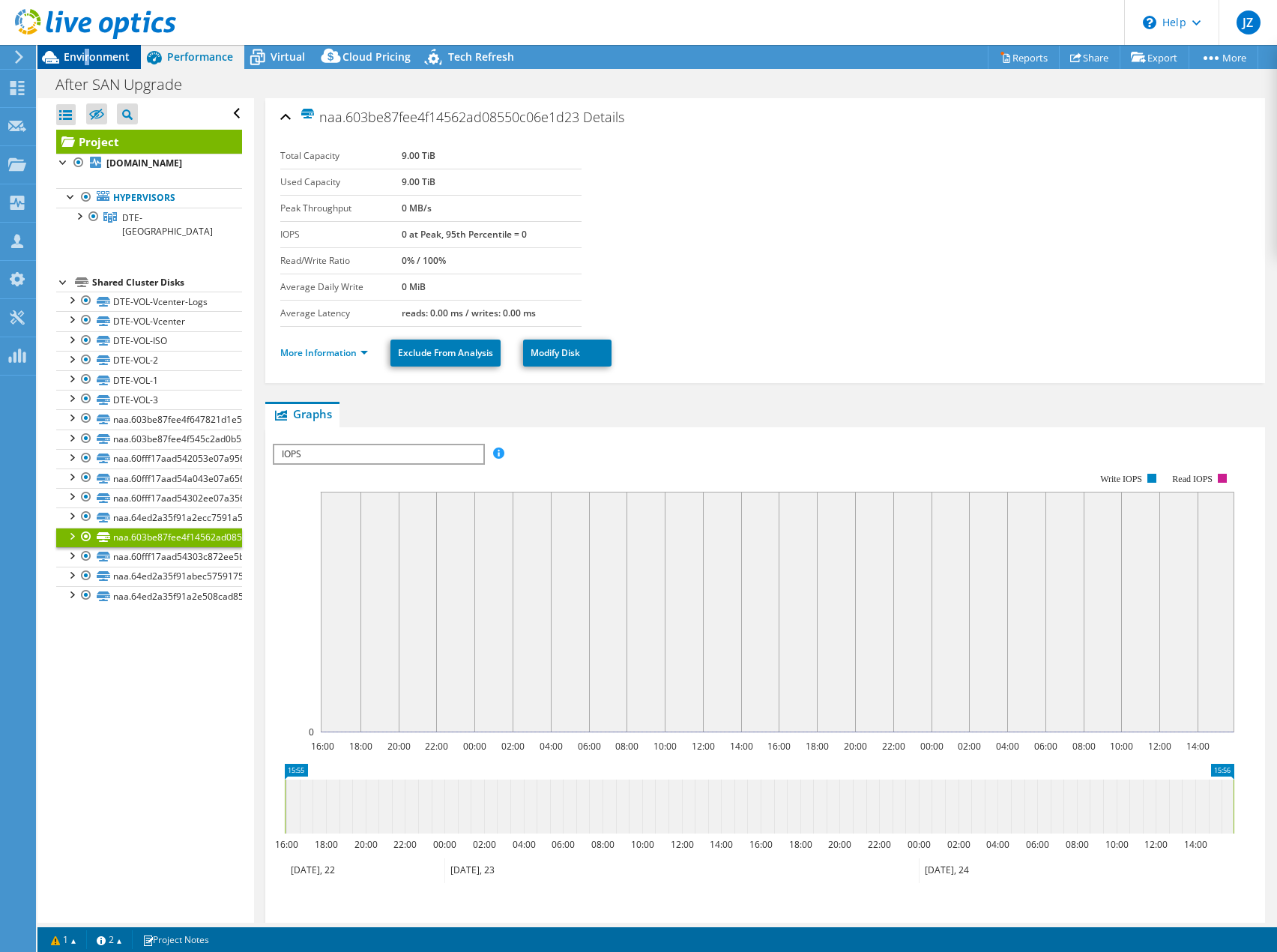
click at [88, 52] on span "Environment" at bounding box center [96, 57] width 66 height 14
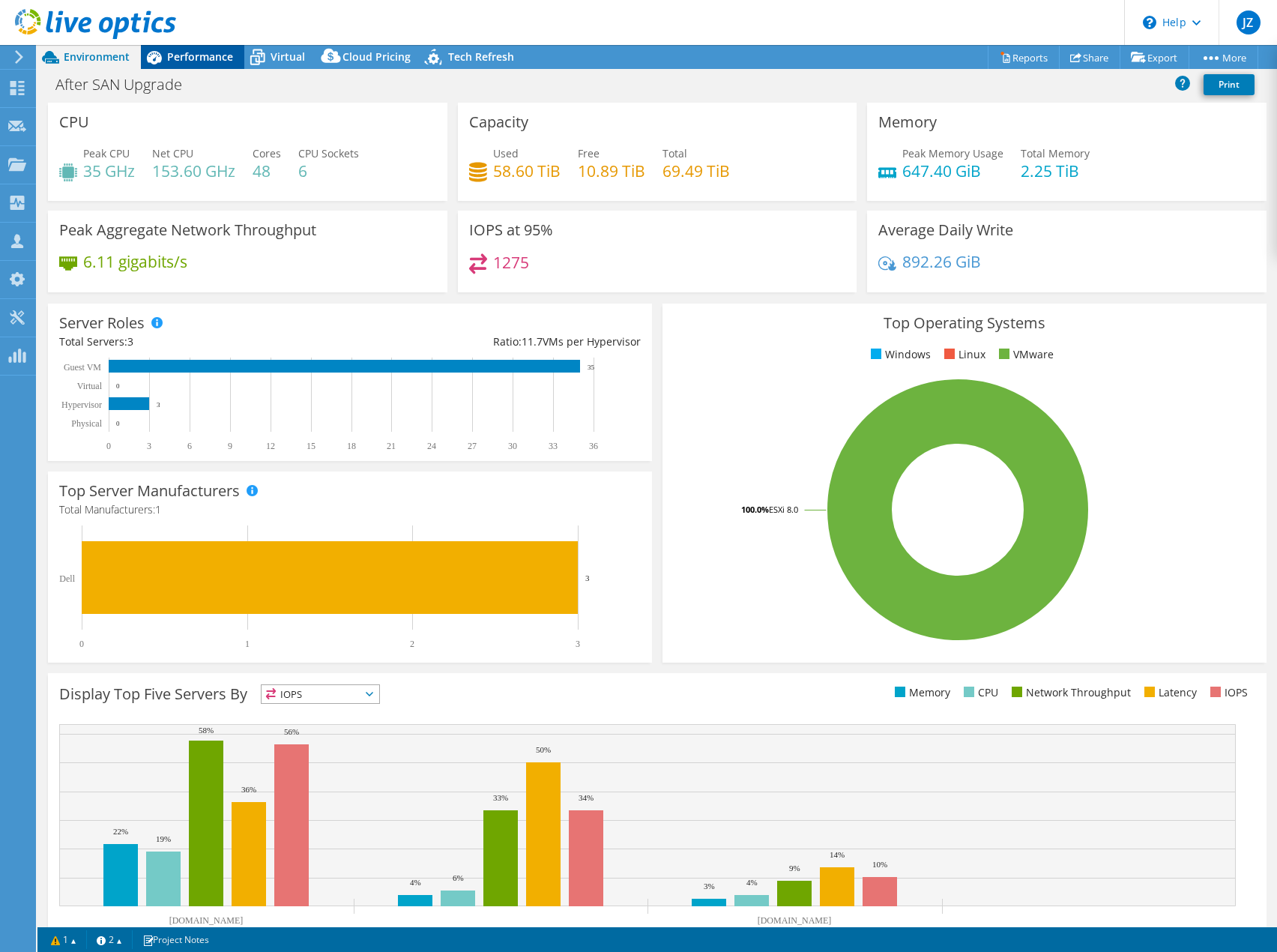
click at [165, 52] on icon at bounding box center [154, 57] width 26 height 26
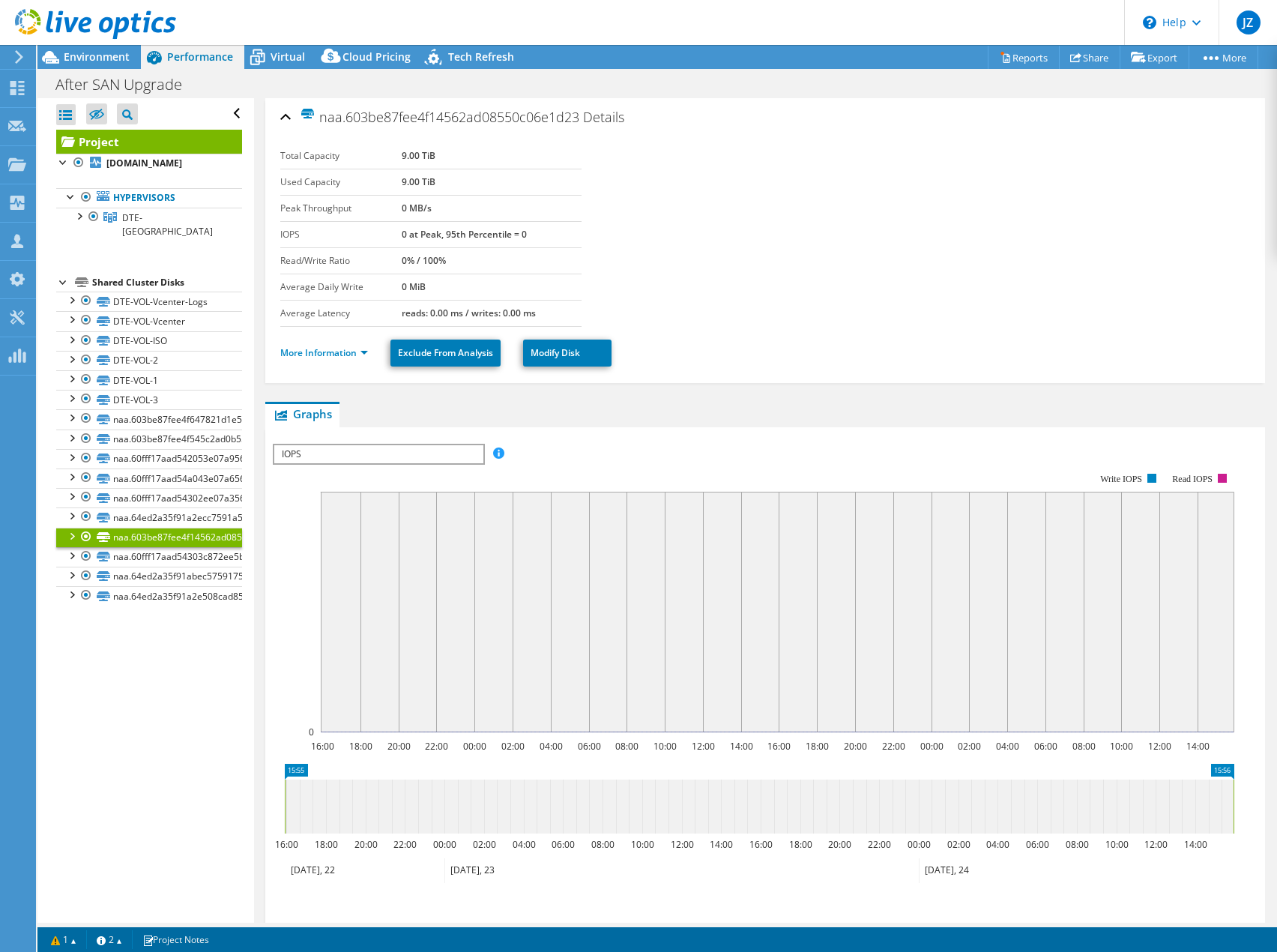
click at [84, 48] on div at bounding box center [88, 25] width 176 height 50
click at [75, 55] on span "Environment" at bounding box center [96, 57] width 66 height 14
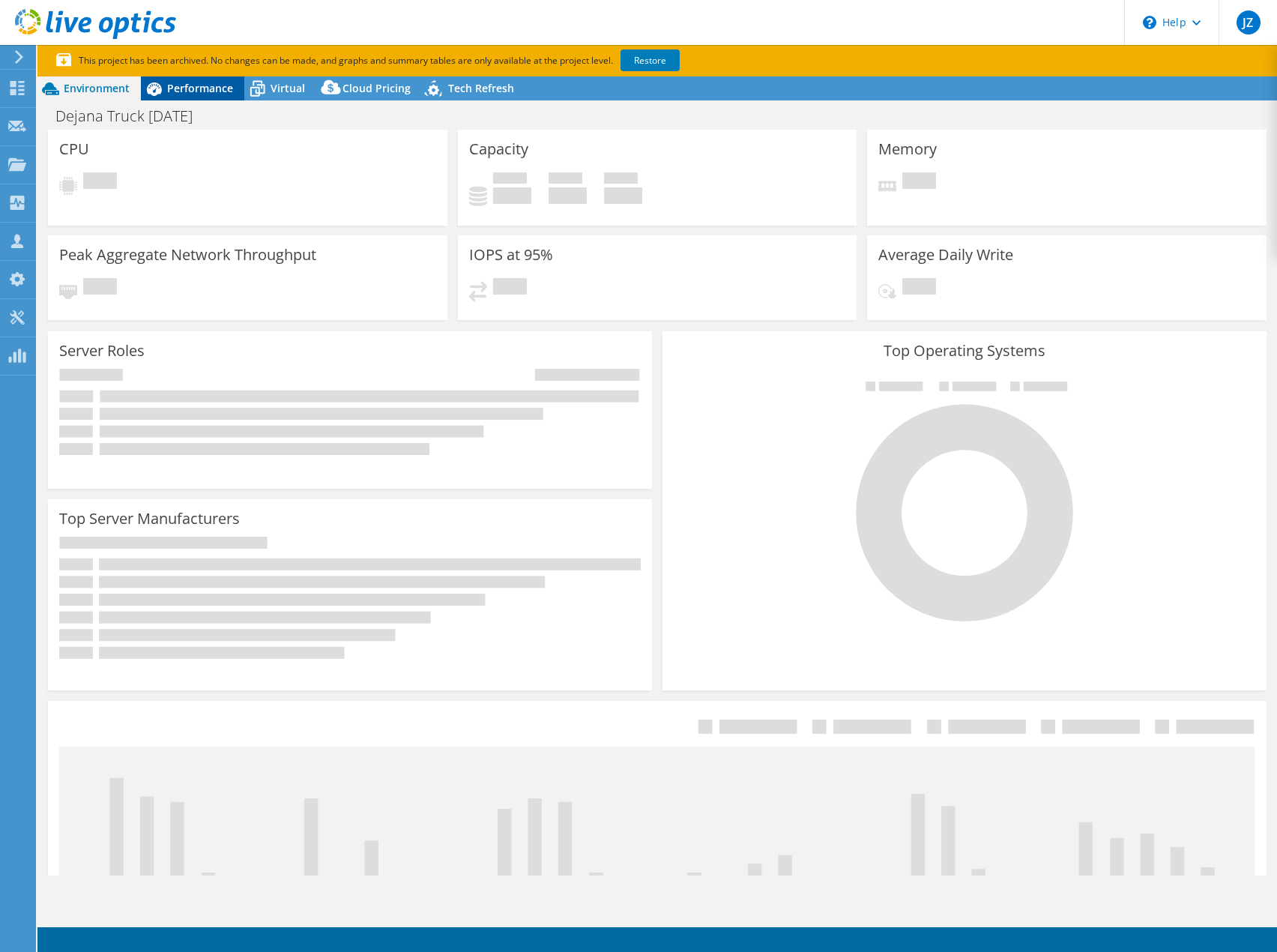
select select "USD"
click at [193, 88] on span "Performance" at bounding box center [199, 88] width 66 height 14
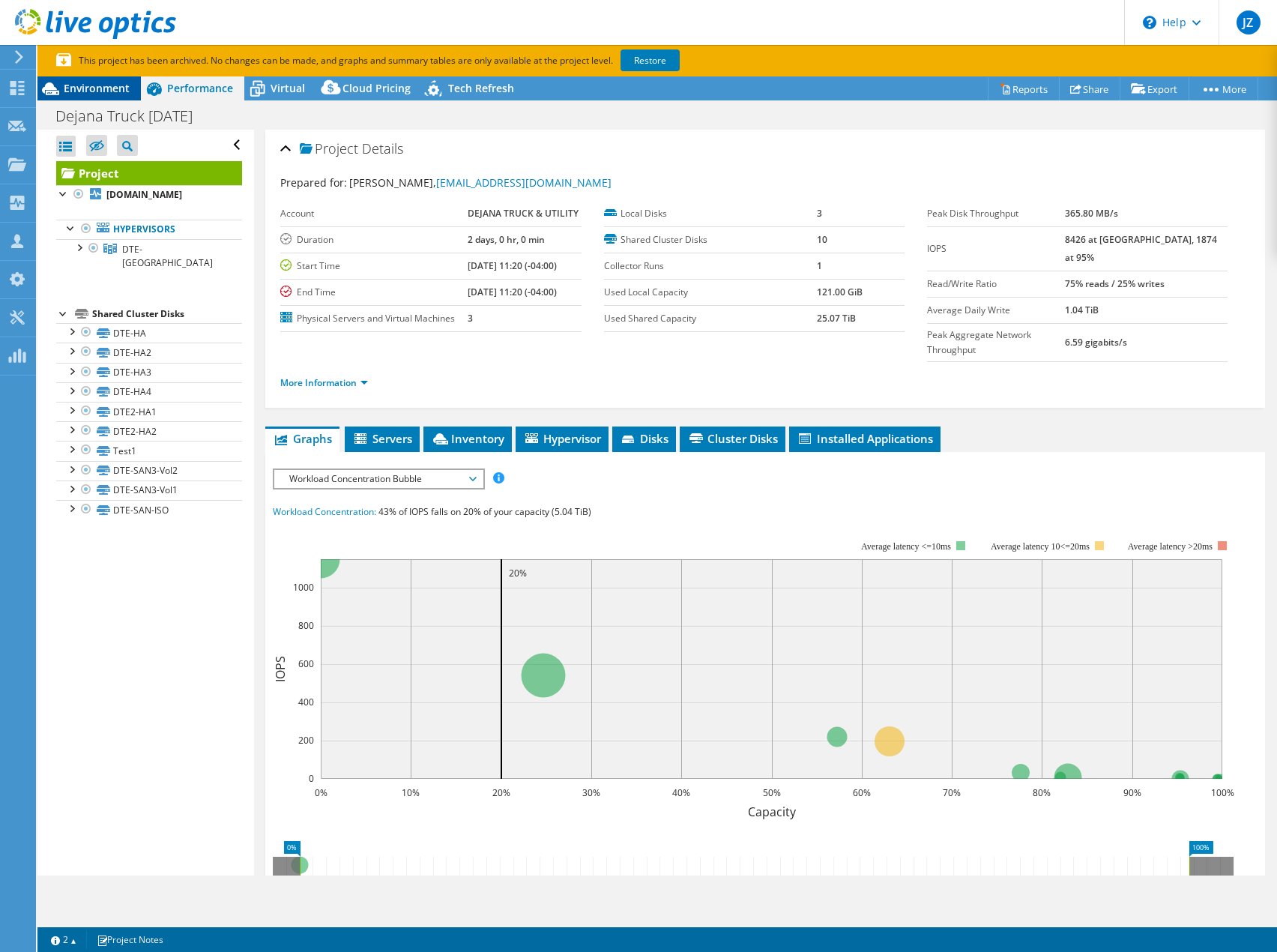
click at [101, 89] on span "Environment" at bounding box center [96, 88] width 66 height 14
